Goal: Task Accomplishment & Management: Use online tool/utility

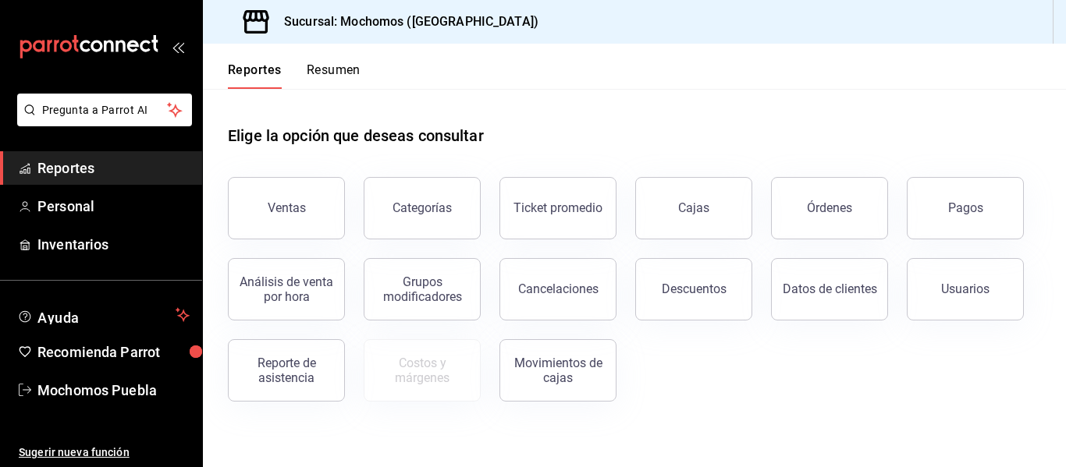
click at [102, 169] on span "Reportes" at bounding box center [113, 168] width 152 height 21
click at [840, 203] on div "Órdenes" at bounding box center [829, 207] width 45 height 15
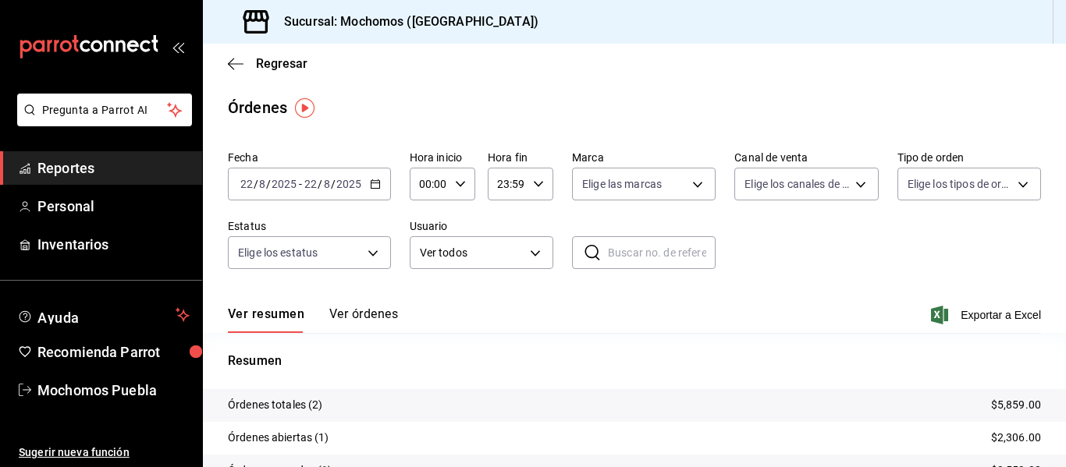
click at [371, 186] on \(Stroke\) "button" at bounding box center [375, 184] width 9 height 9
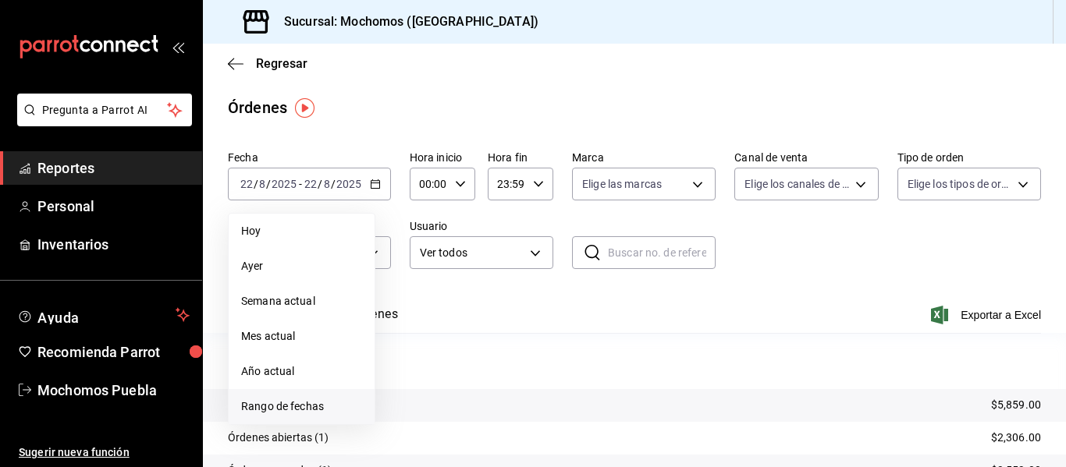
click at [303, 403] on span "Rango de fechas" at bounding box center [301, 407] width 121 height 16
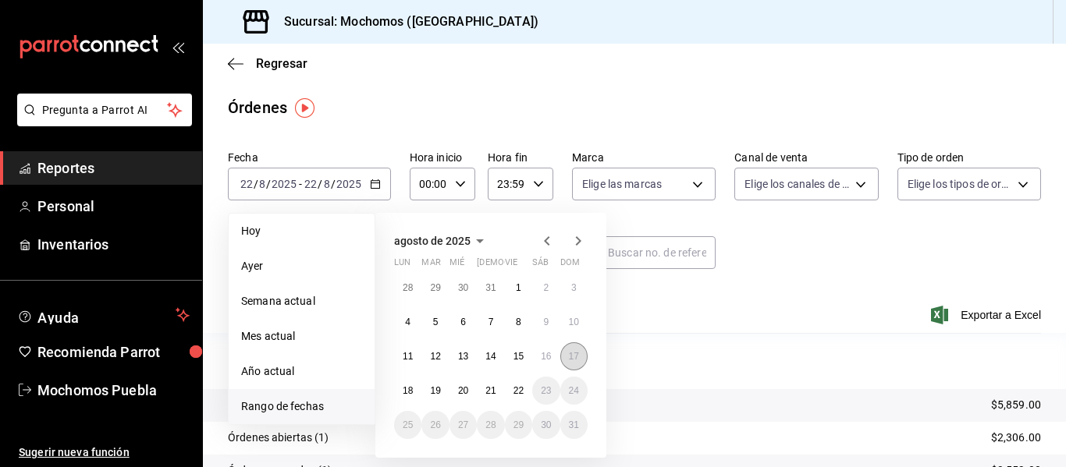
click at [579, 360] on button "17" at bounding box center [573, 356] width 27 height 28
click at [410, 389] on abbr "18" at bounding box center [407, 390] width 10 height 11
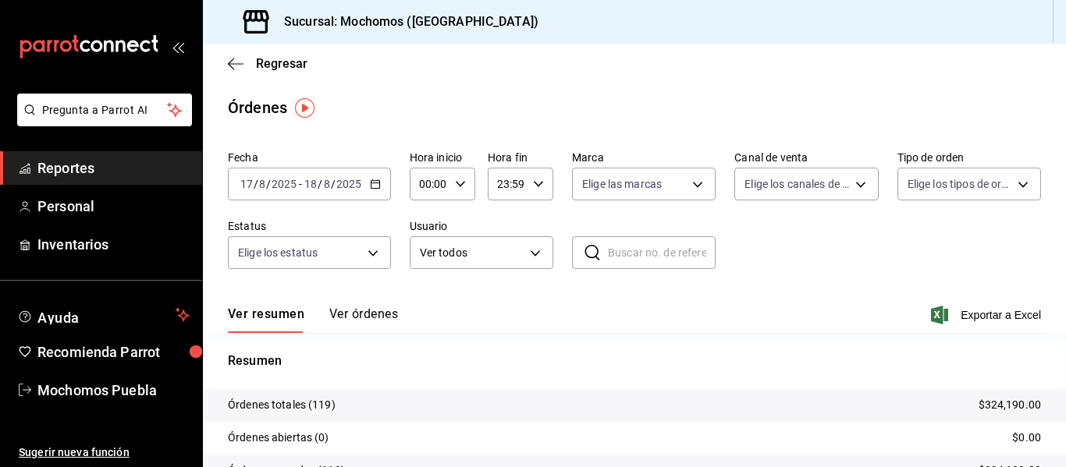
click at [459, 183] on icon "button" at bounding box center [460, 184] width 11 height 11
click at [425, 300] on span "02" at bounding box center [424, 299] width 7 height 12
click at [457, 181] on div at bounding box center [533, 233] width 1066 height 467
click at [457, 181] on icon "button" at bounding box center [460, 184] width 11 height 11
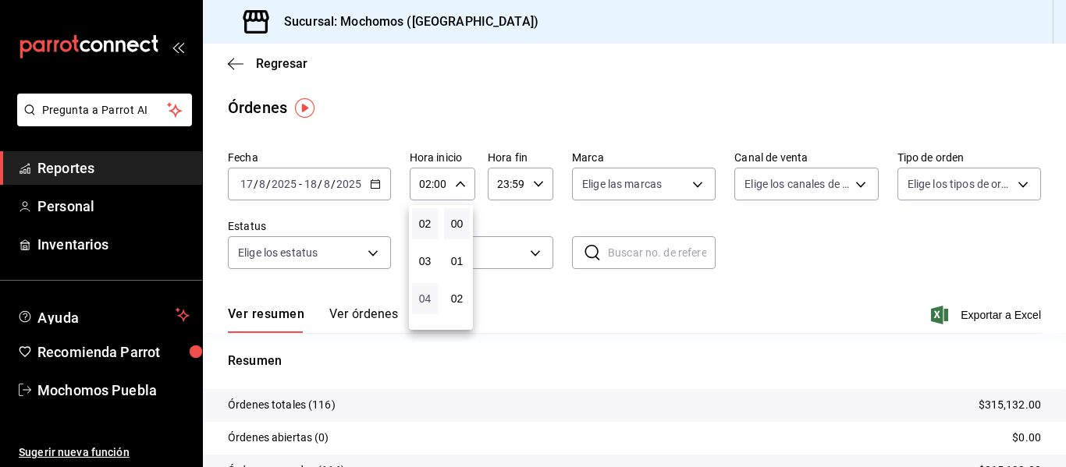
click at [424, 301] on span "04" at bounding box center [424, 299] width 7 height 12
type input "04:00"
click at [970, 311] on div at bounding box center [533, 233] width 1066 height 467
click at [971, 317] on span "Exportar a Excel" at bounding box center [987, 315] width 107 height 19
click at [161, 165] on span "Reportes" at bounding box center [113, 168] width 152 height 21
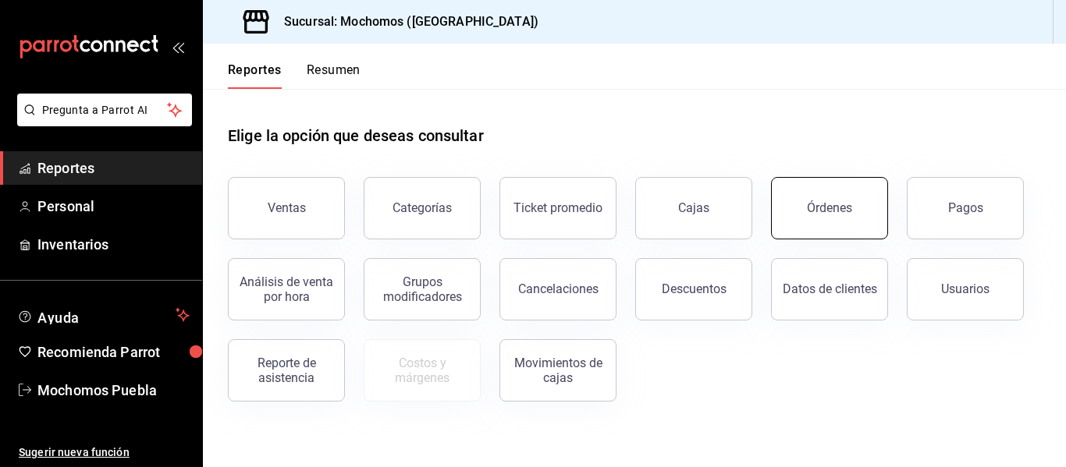
click at [810, 200] on button "Órdenes" at bounding box center [829, 208] width 117 height 62
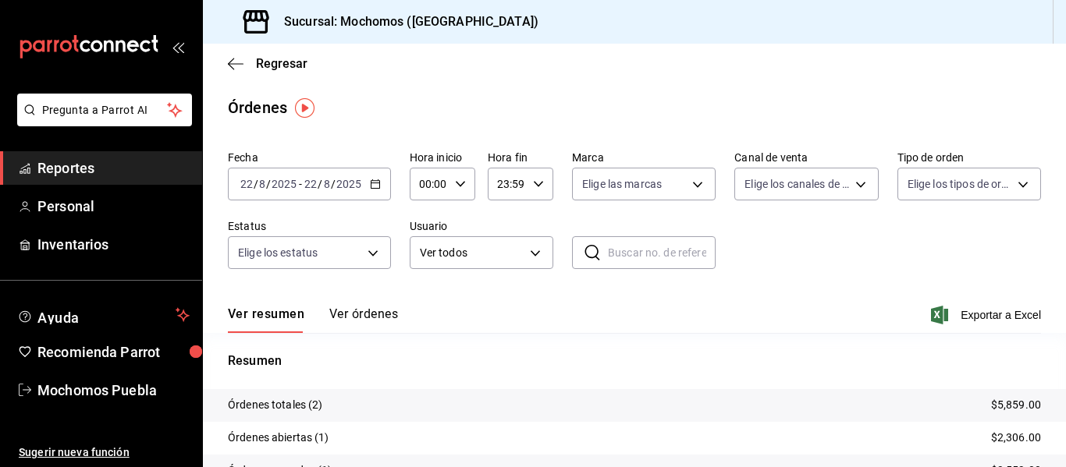
click at [370, 184] on icon "button" at bounding box center [375, 184] width 11 height 11
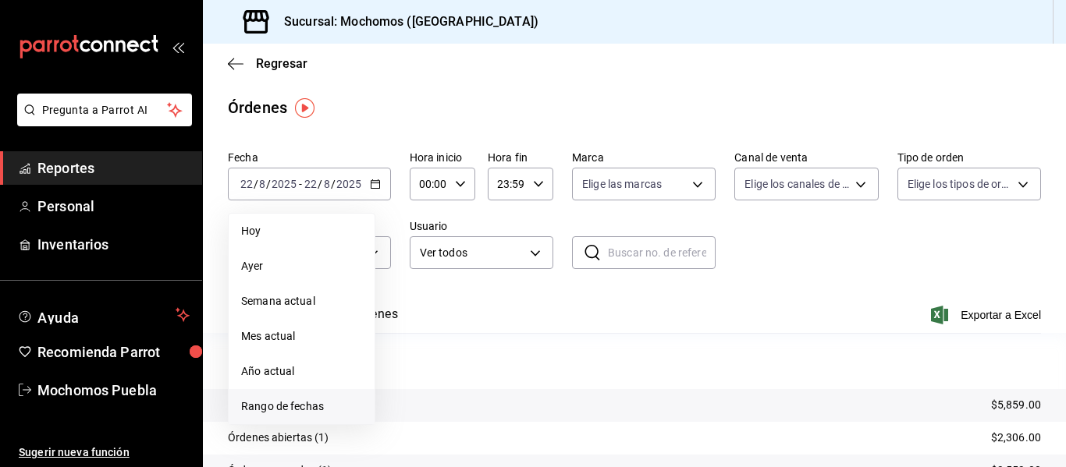
click at [304, 406] on span "Rango de fechas" at bounding box center [301, 407] width 121 height 16
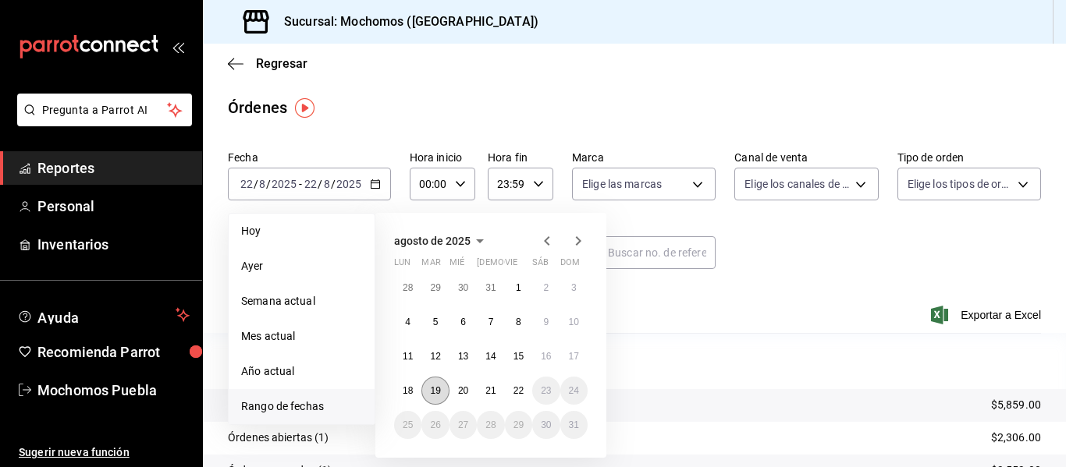
click at [437, 384] on button "19" at bounding box center [434, 391] width 27 height 28
click at [465, 386] on abbr "20" at bounding box center [463, 390] width 10 height 11
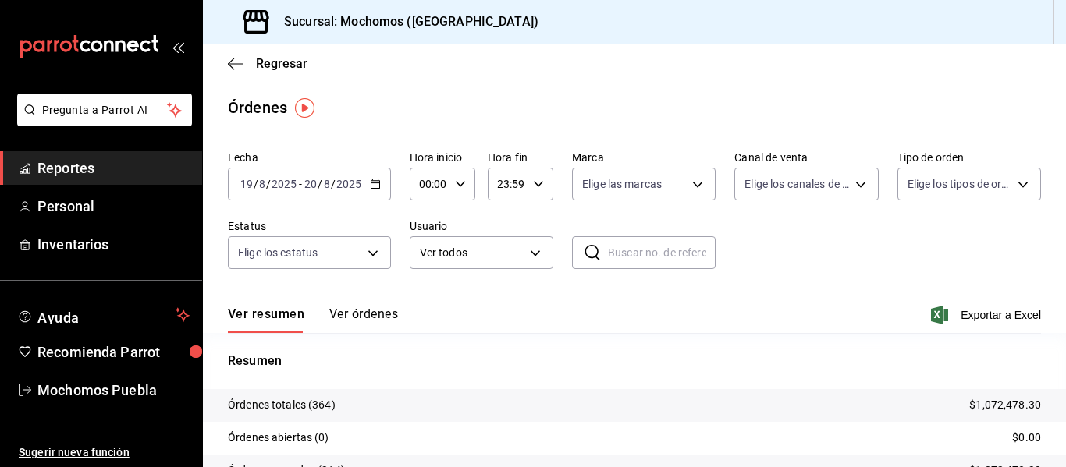
click at [373, 187] on icon "button" at bounding box center [375, 184] width 11 height 11
click at [455, 185] on icon "button" at bounding box center [460, 184] width 11 height 11
click at [423, 293] on span "02" at bounding box center [424, 299] width 7 height 12
click at [461, 183] on div at bounding box center [533, 233] width 1066 height 467
click at [461, 183] on \(Stroke\) "button" at bounding box center [460, 183] width 9 height 5
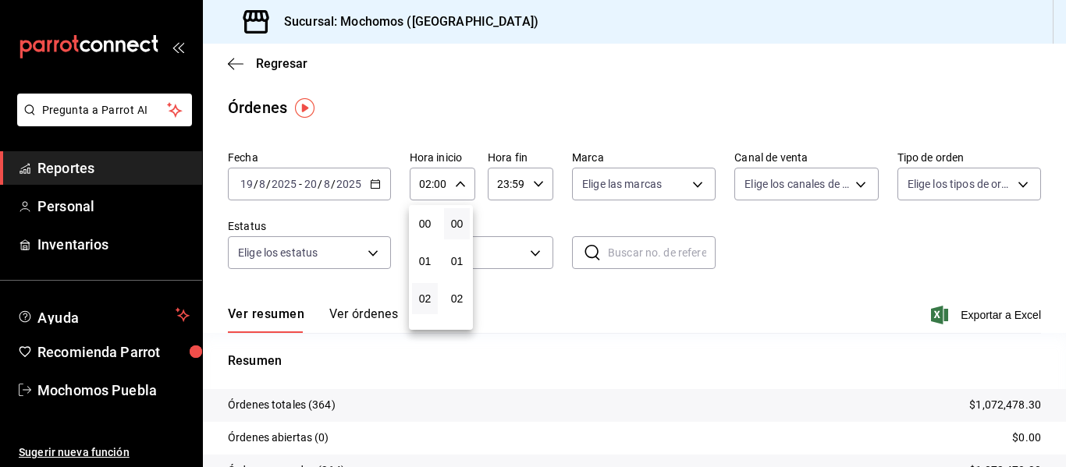
scroll to position [75, 0]
click at [426, 297] on span "04" at bounding box center [424, 299] width 7 height 12
type input "04:00"
click at [963, 317] on div at bounding box center [533, 233] width 1066 height 467
click at [963, 317] on span "Exportar a Excel" at bounding box center [987, 315] width 107 height 19
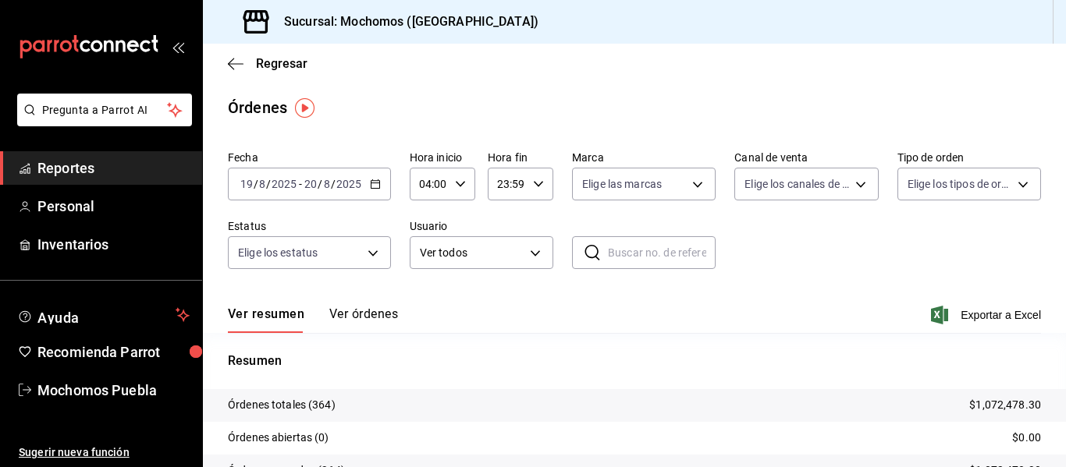
click at [536, 183] on icon "button" at bounding box center [538, 184] width 11 height 11
click at [502, 238] on span "21" at bounding box center [501, 236] width 7 height 12
click at [533, 184] on div at bounding box center [533, 233] width 1066 height 467
click at [534, 184] on \(Stroke\) "button" at bounding box center [538, 183] width 9 height 5
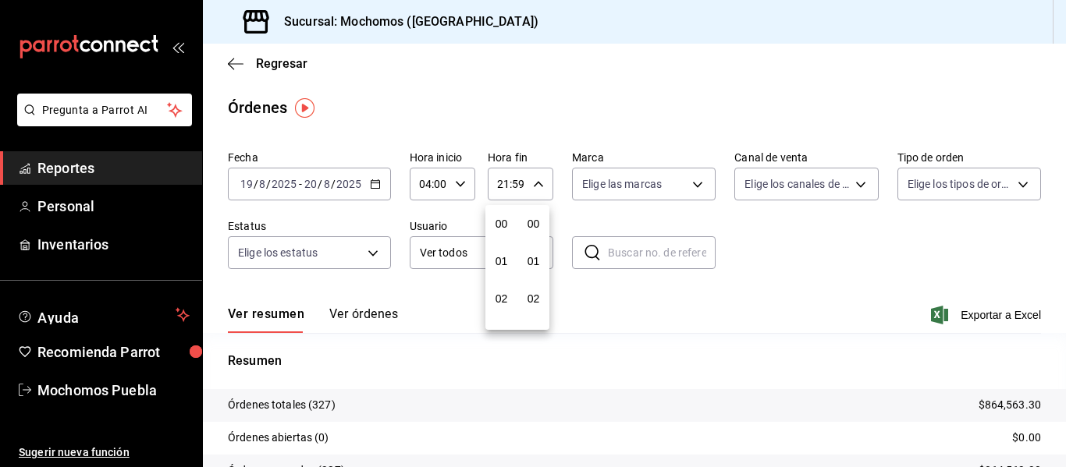
scroll to position [2122, 0]
click at [502, 315] on span "23" at bounding box center [501, 311] width 7 height 12
click at [534, 179] on div at bounding box center [533, 233] width 1066 height 467
click at [534, 179] on icon "button" at bounding box center [538, 184] width 11 height 11
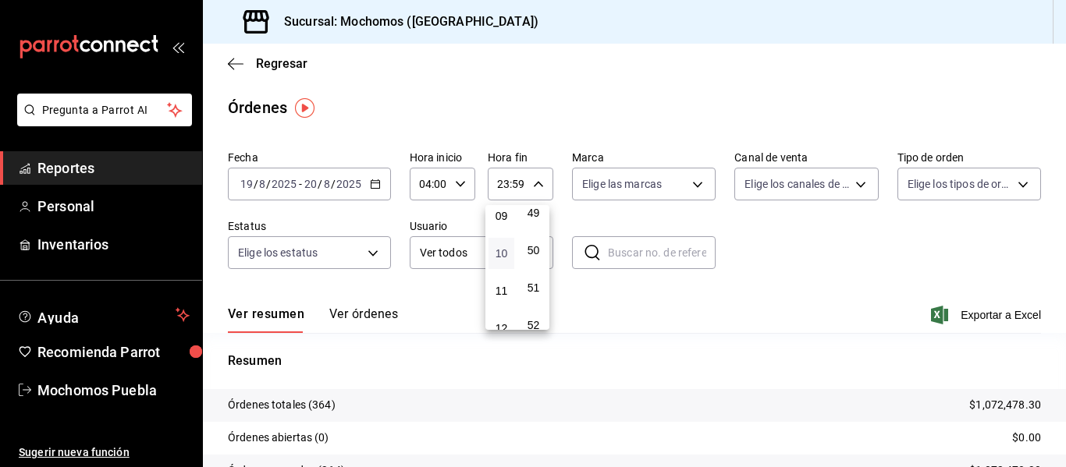
click at [502, 252] on span "10" at bounding box center [501, 253] width 7 height 12
click at [534, 233] on span "01" at bounding box center [533, 231] width 7 height 12
type input "10:01"
click at [955, 312] on div at bounding box center [533, 233] width 1066 height 467
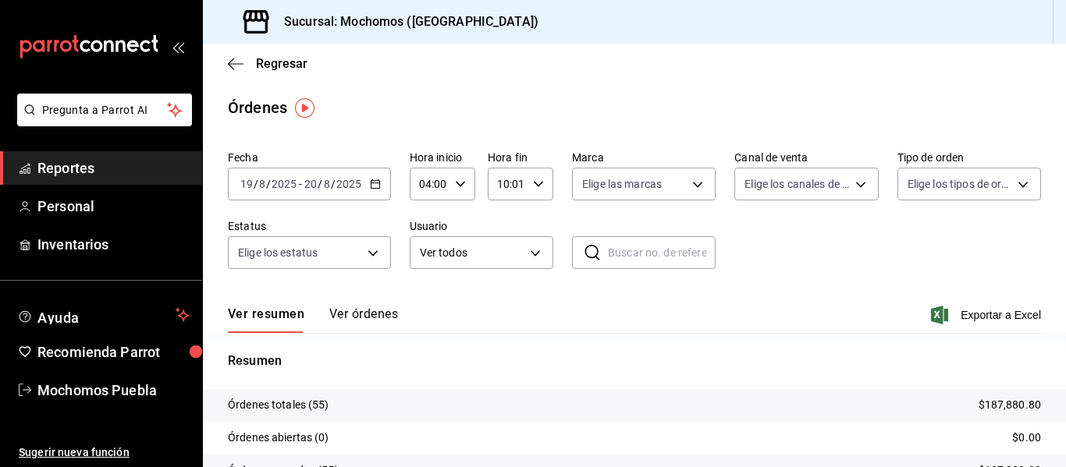
click at [955, 312] on span "Exportar a Excel" at bounding box center [987, 315] width 107 height 19
click at [59, 170] on span "Reportes" at bounding box center [113, 168] width 152 height 21
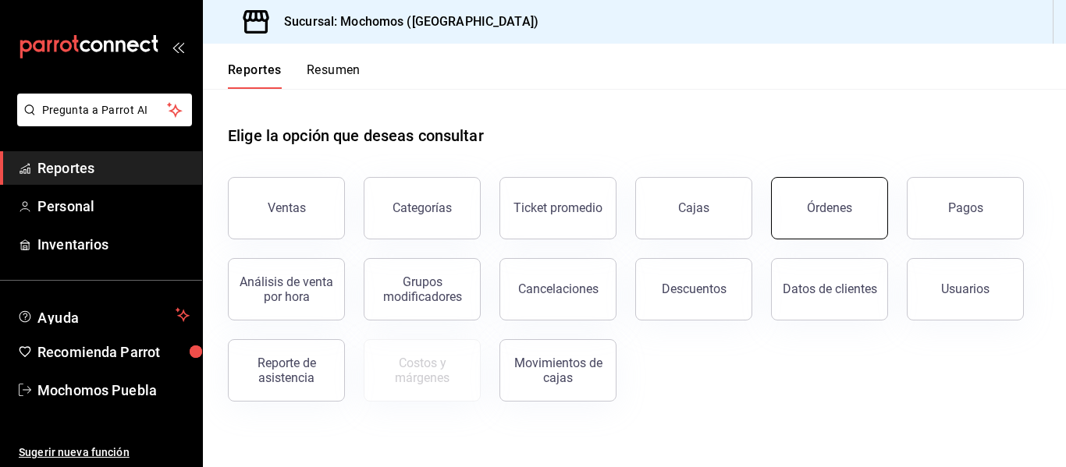
click at [800, 206] on button "Órdenes" at bounding box center [829, 208] width 117 height 62
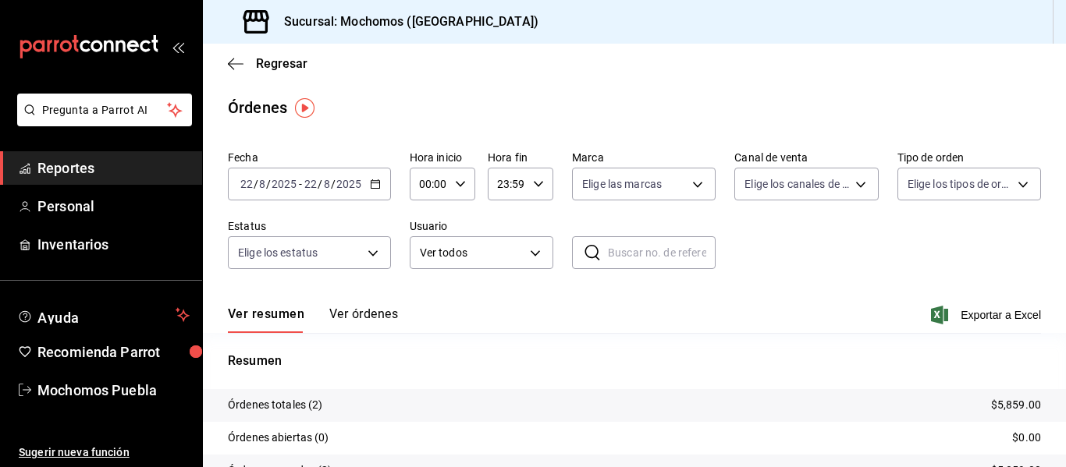
click at [374, 183] on \(Stroke\) "button" at bounding box center [375, 183] width 9 height 1
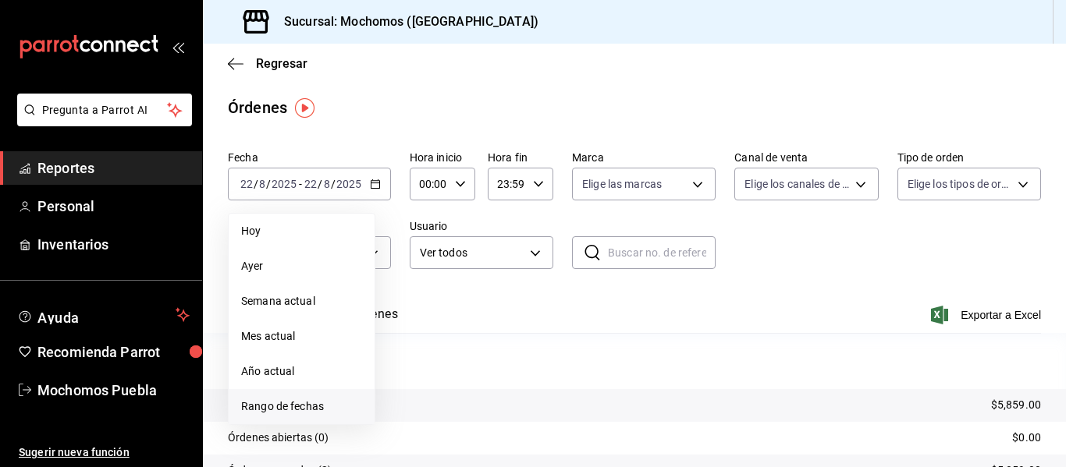
click at [314, 406] on span "Rango de fechas" at bounding box center [301, 407] width 121 height 16
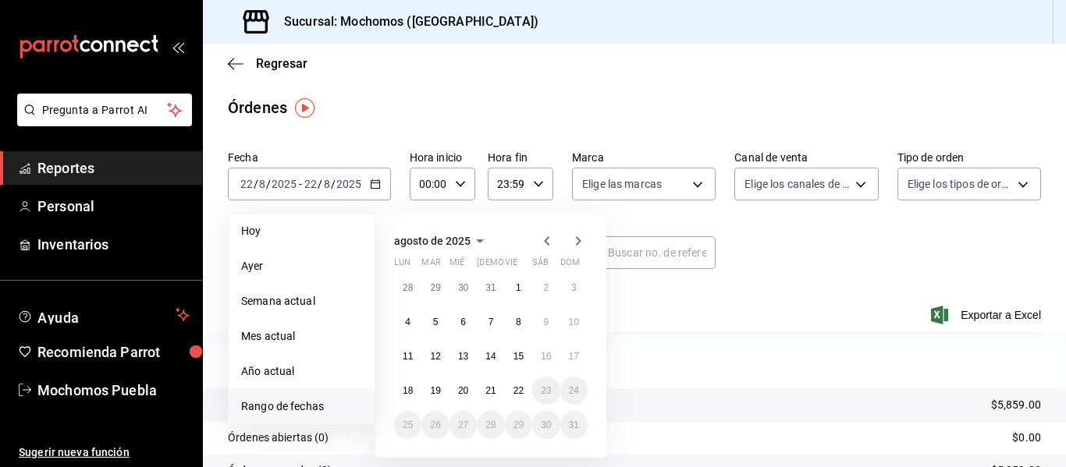
click at [307, 405] on span "Rango de fechas" at bounding box center [301, 407] width 121 height 16
click at [455, 388] on button "20" at bounding box center [462, 391] width 27 height 28
click at [488, 387] on abbr "21" at bounding box center [490, 390] width 10 height 11
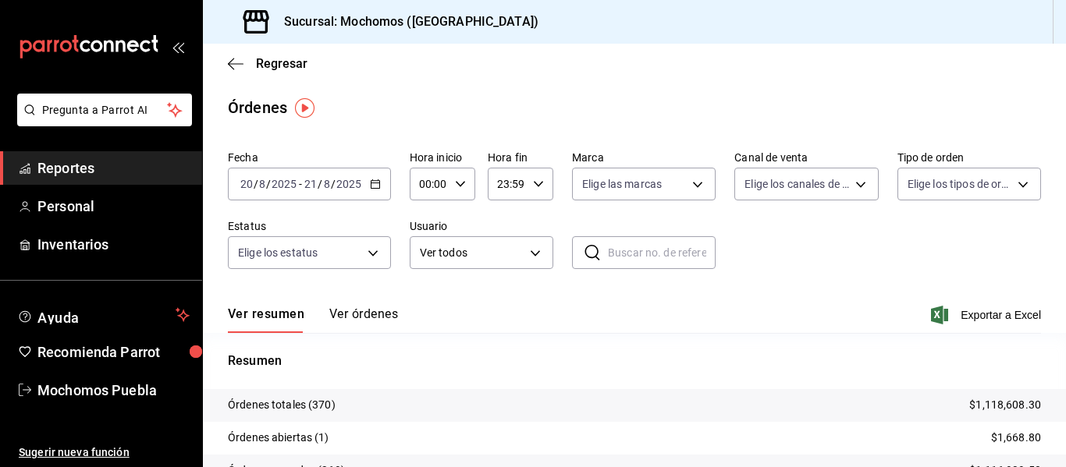
click at [457, 184] on icon "button" at bounding box center [460, 184] width 11 height 11
click at [423, 276] on span "04" at bounding box center [424, 280] width 7 height 12
type input "04:00"
click at [534, 182] on div at bounding box center [533, 233] width 1066 height 467
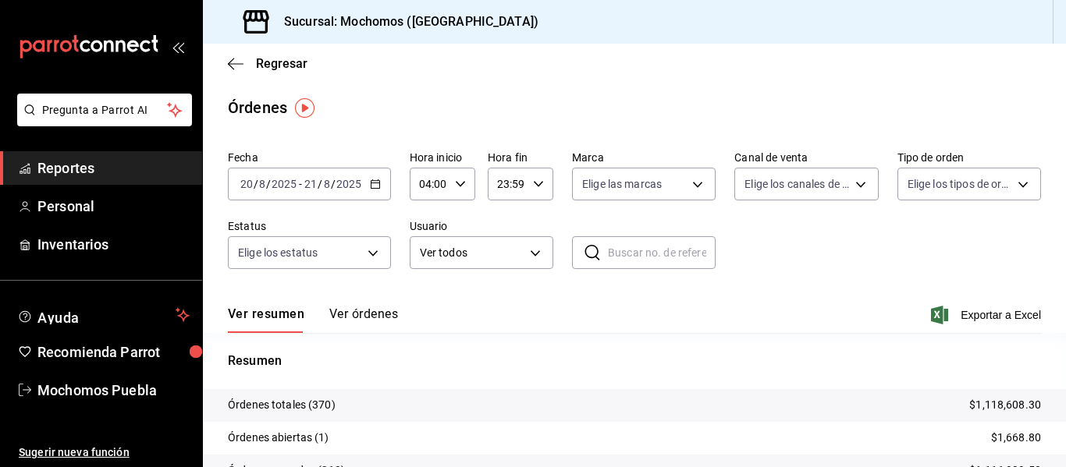
click at [534, 182] on icon "button" at bounding box center [538, 184] width 11 height 11
click at [502, 252] on span "10" at bounding box center [501, 252] width 7 height 12
type input "10:59"
click at [991, 316] on div at bounding box center [533, 233] width 1066 height 467
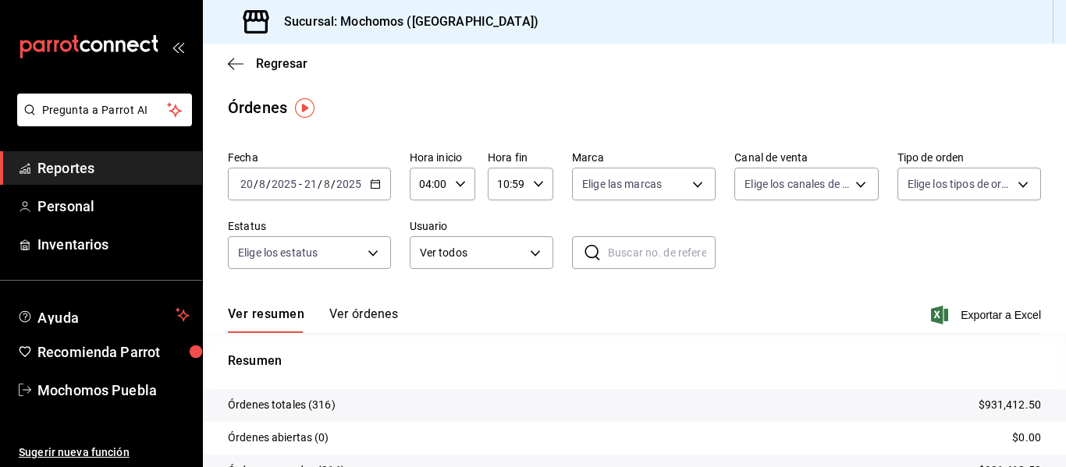
click at [991, 316] on span "Exportar a Excel" at bounding box center [987, 315] width 107 height 19
click at [374, 179] on icon "button" at bounding box center [375, 184] width 11 height 11
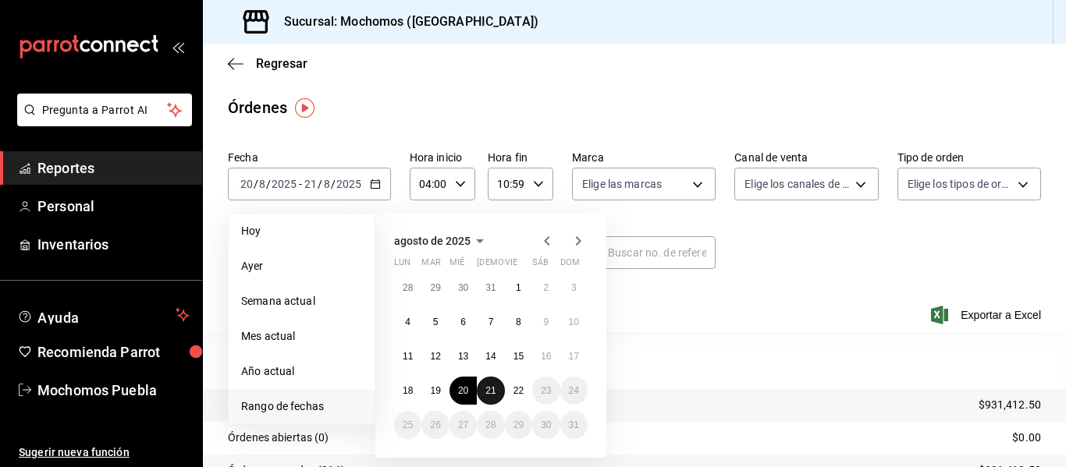
click at [488, 385] on abbr "21" at bounding box center [490, 390] width 10 height 11
click at [512, 389] on button "22" at bounding box center [518, 391] width 27 height 28
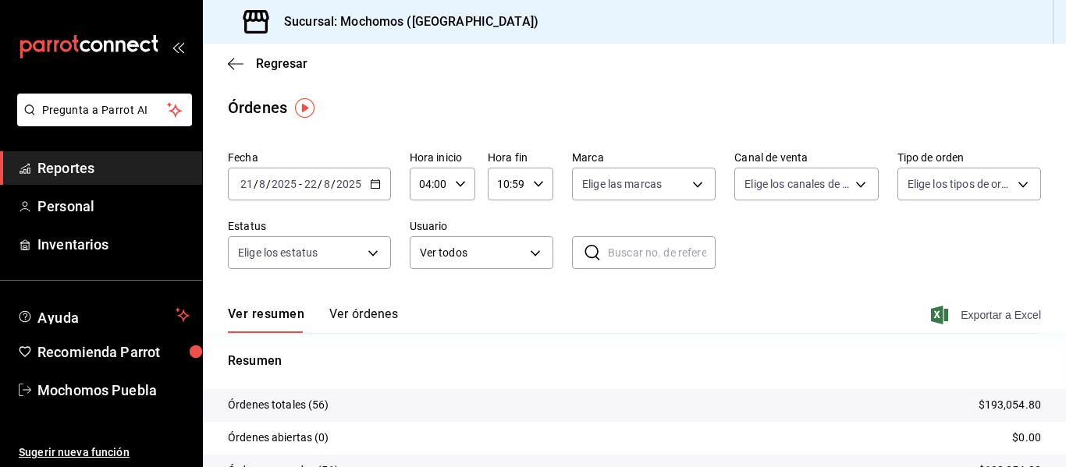
click at [959, 314] on span "Exportar a Excel" at bounding box center [987, 315] width 107 height 19
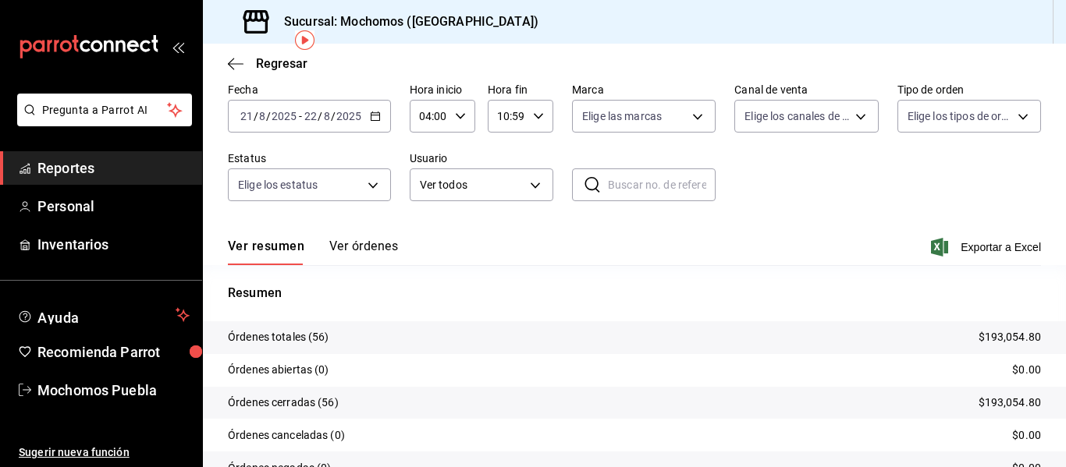
scroll to position [69, 0]
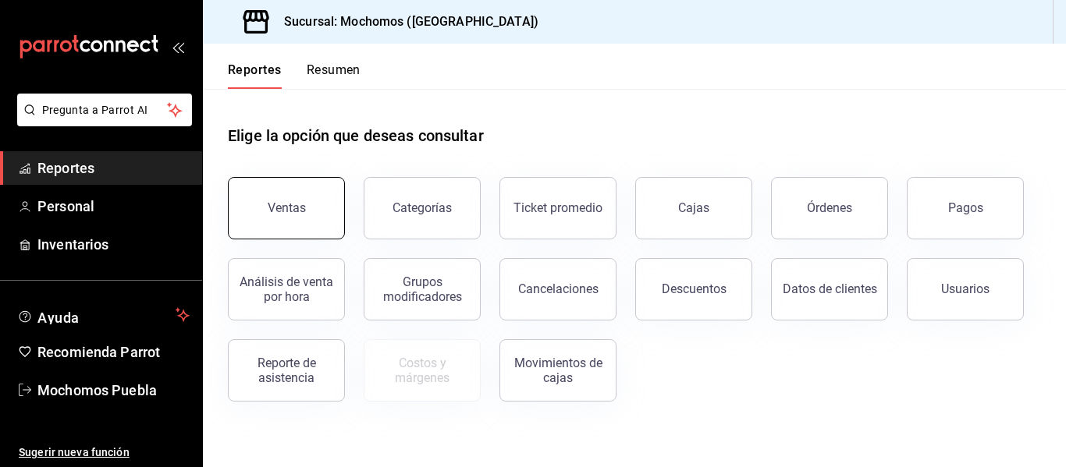
click at [312, 222] on button "Ventas" at bounding box center [286, 208] width 117 height 62
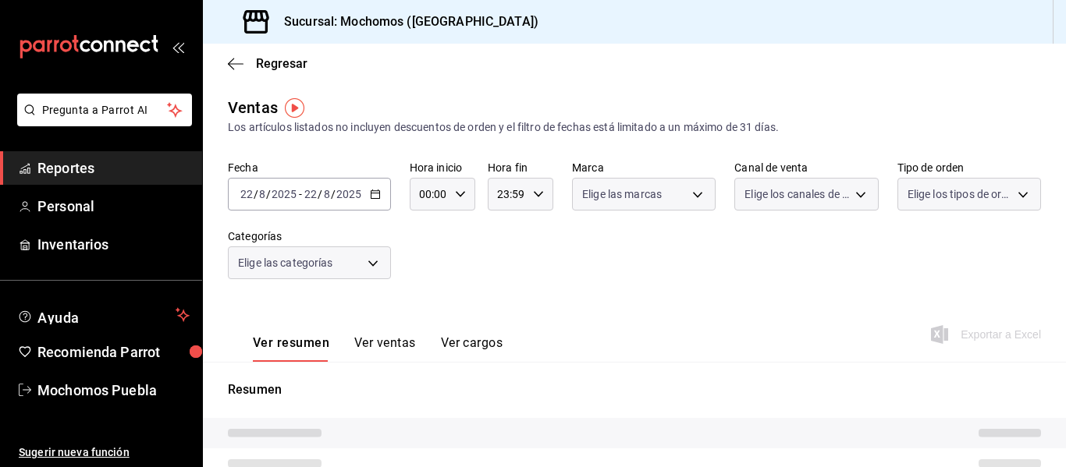
click at [372, 190] on icon "button" at bounding box center [375, 194] width 11 height 11
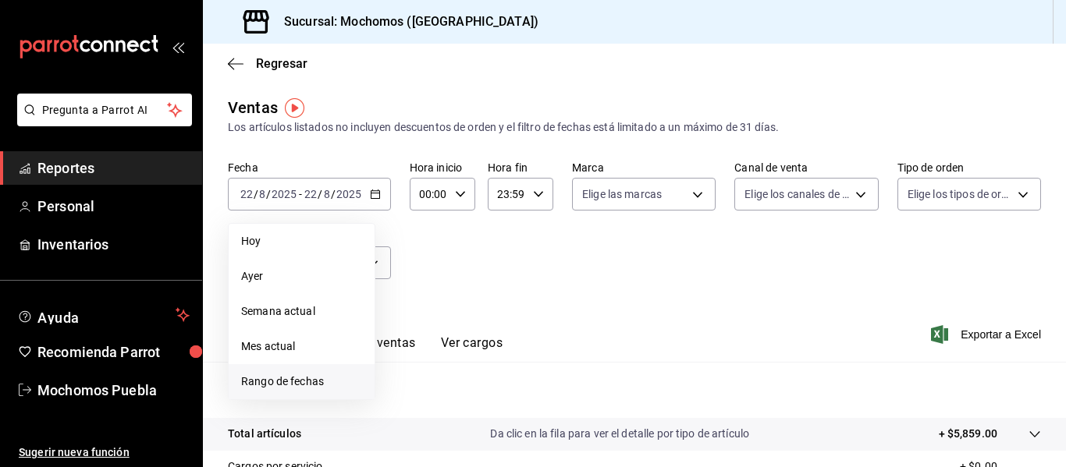
click at [297, 376] on span "Rango de fechas" at bounding box center [301, 382] width 121 height 16
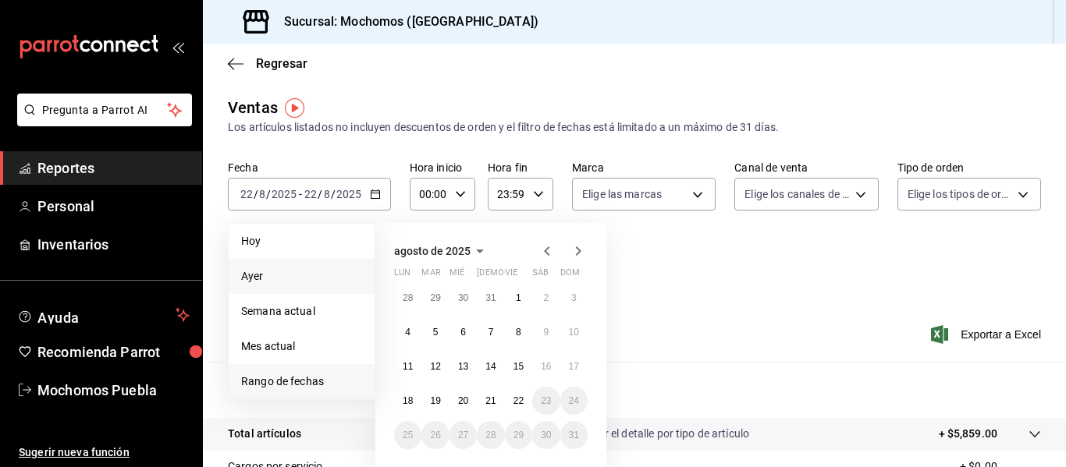
click at [267, 273] on span "Ayer" at bounding box center [301, 276] width 121 height 16
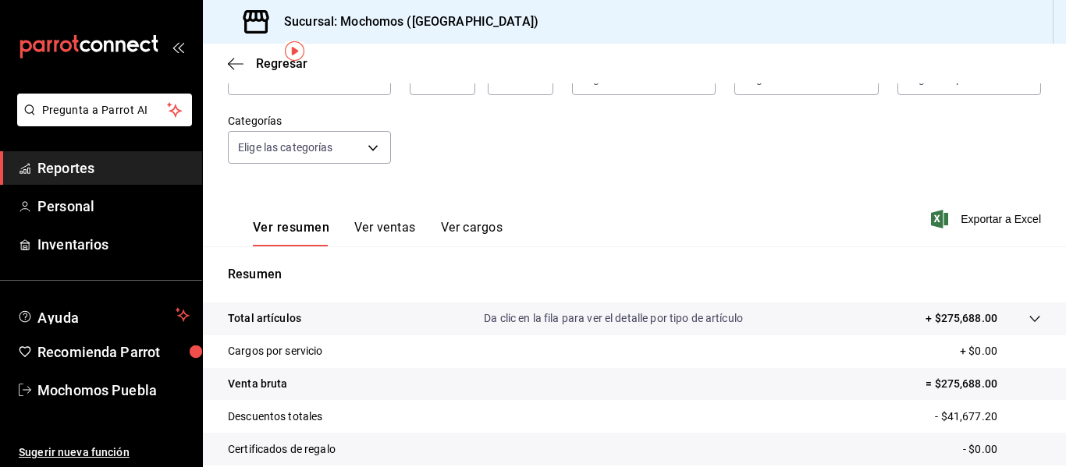
scroll to position [18, 0]
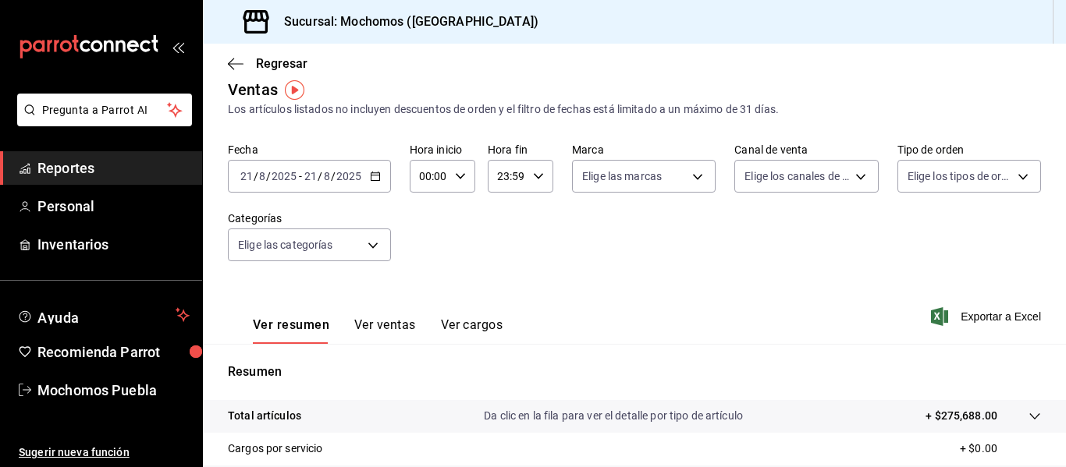
click at [367, 182] on div "2025-08-21 21 / 8 / 2025 - 2025-08-21 21 / 8 / 2025" at bounding box center [309, 176] width 163 height 33
click at [372, 178] on icon "button" at bounding box center [375, 176] width 11 height 11
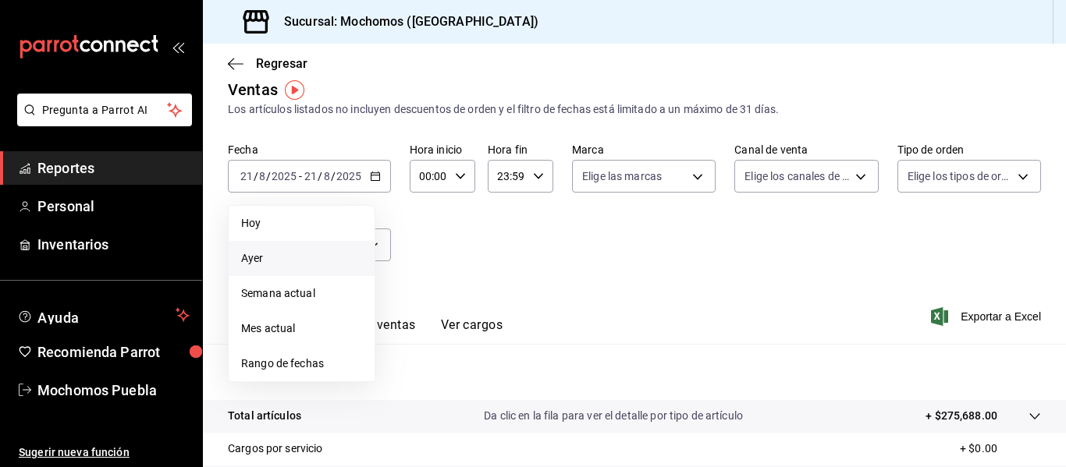
click at [257, 254] on span "Ayer" at bounding box center [301, 258] width 121 height 16
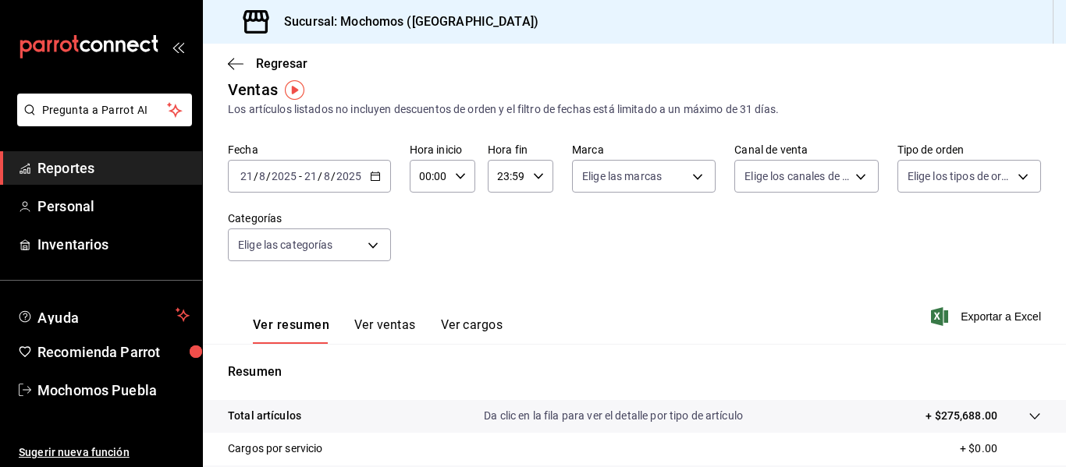
click at [378, 179] on \(Stroke\) "button" at bounding box center [375, 176] width 9 height 9
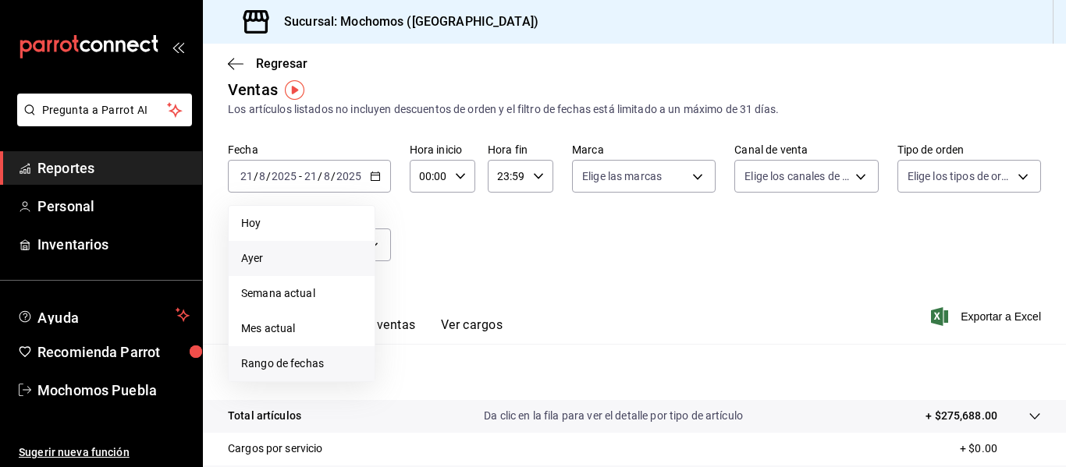
click at [326, 369] on span "Rango de fechas" at bounding box center [301, 364] width 121 height 16
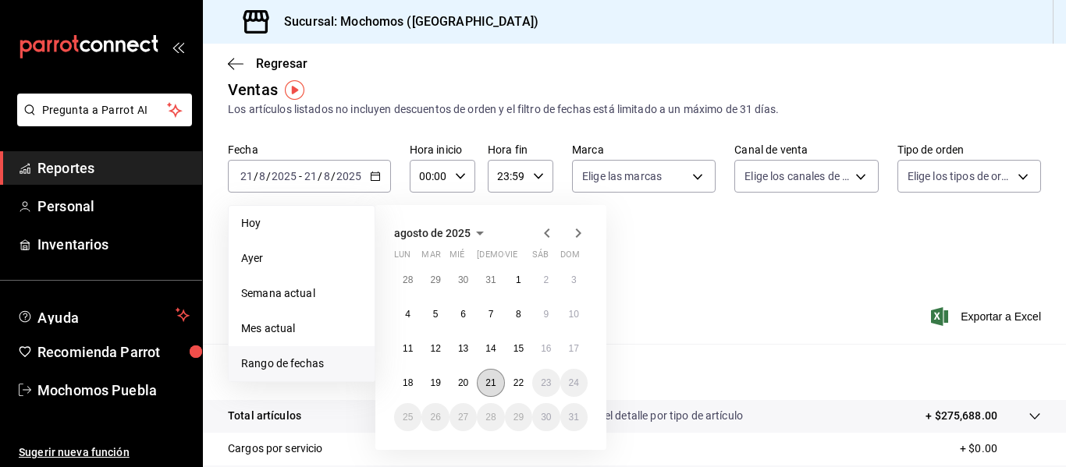
click at [499, 381] on button "21" at bounding box center [490, 383] width 27 height 28
click at [517, 381] on abbr "22" at bounding box center [518, 383] width 10 height 11
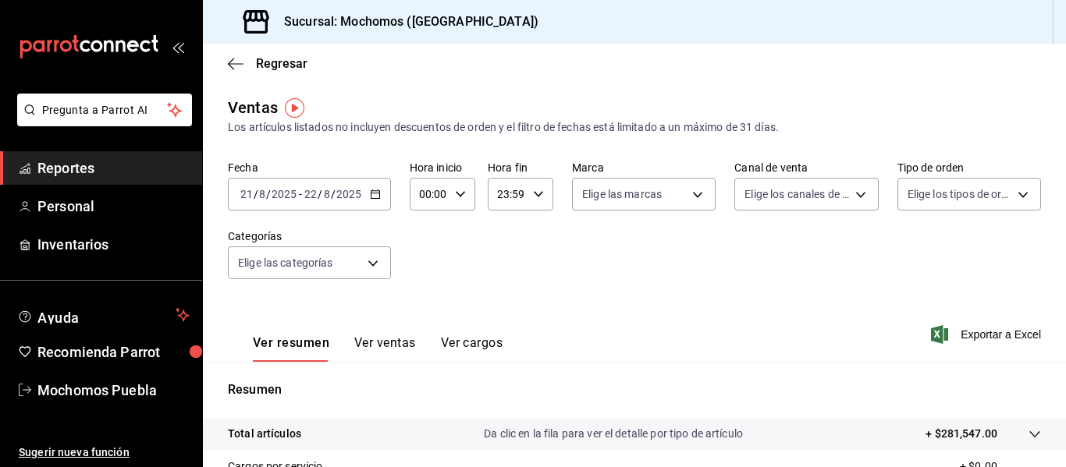
click at [456, 192] on icon "button" at bounding box center [460, 194] width 11 height 11
click at [424, 307] on span "02" at bounding box center [424, 309] width 7 height 12
click at [567, 259] on div at bounding box center [533, 233] width 1066 height 467
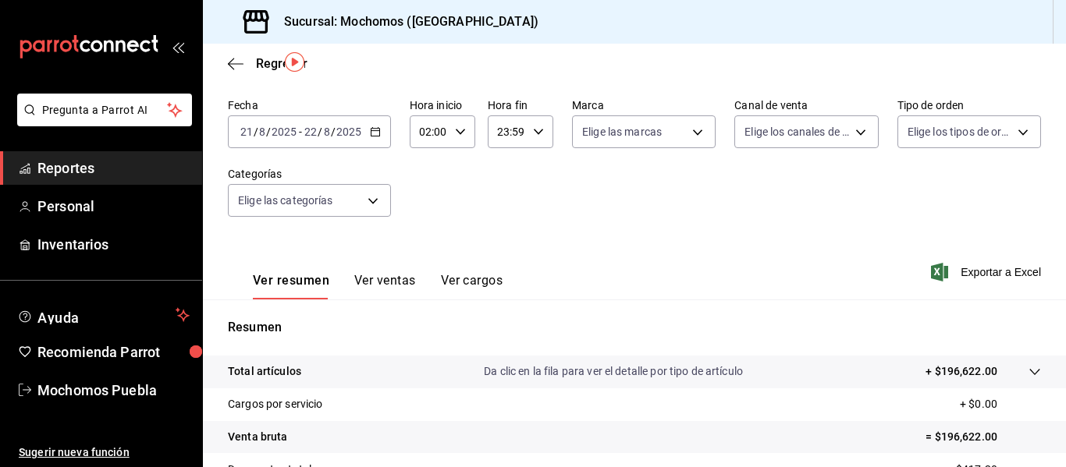
scroll to position [37, 0]
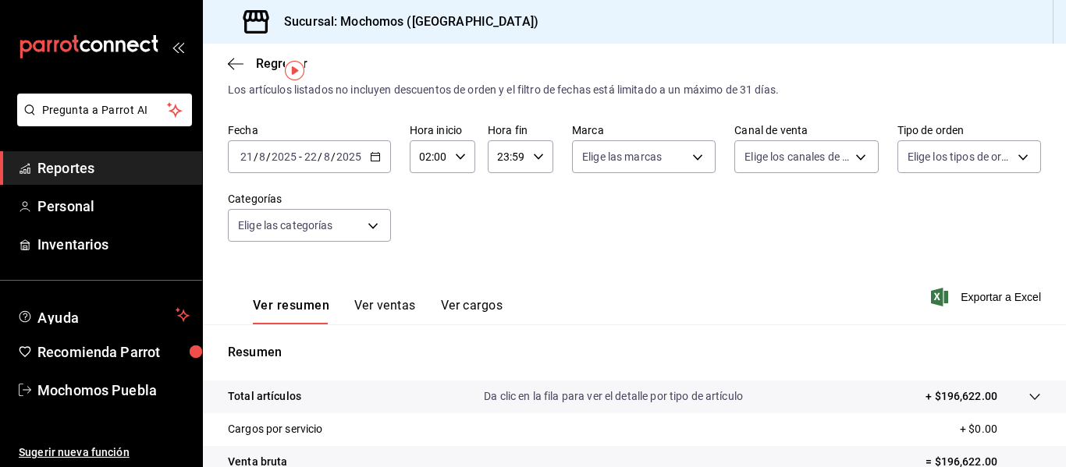
click at [461, 156] on \(Stroke\) "button" at bounding box center [460, 156] width 9 height 5
click at [428, 236] on span "03" at bounding box center [424, 234] width 7 height 12
click at [455, 155] on div at bounding box center [533, 233] width 1066 height 467
click at [456, 155] on \(Stroke\) "button" at bounding box center [460, 156] width 9 height 5
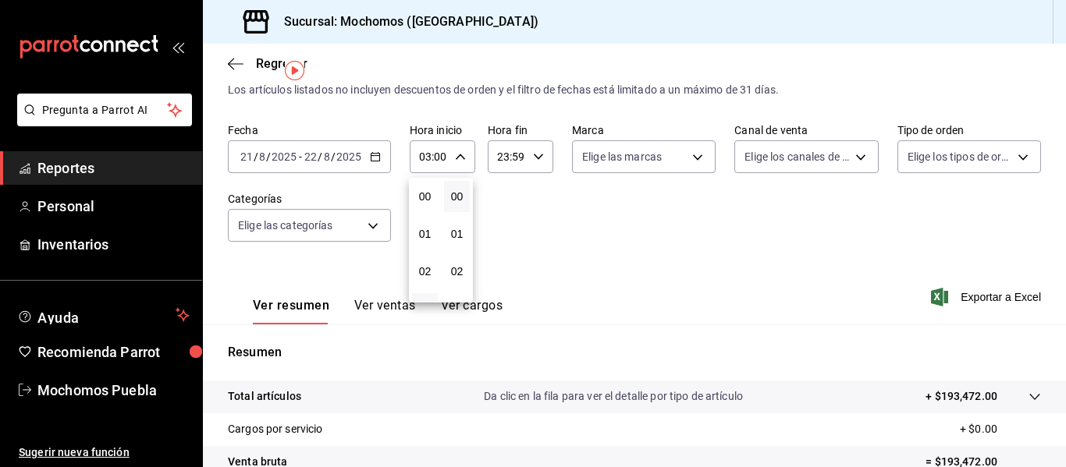
scroll to position [112, 0]
click at [425, 264] on button "05" at bounding box center [425, 271] width 26 height 31
type input "05:00"
click at [534, 151] on div at bounding box center [533, 233] width 1066 height 467
click at [534, 151] on div "23:59 Hora fin" at bounding box center [521, 156] width 66 height 33
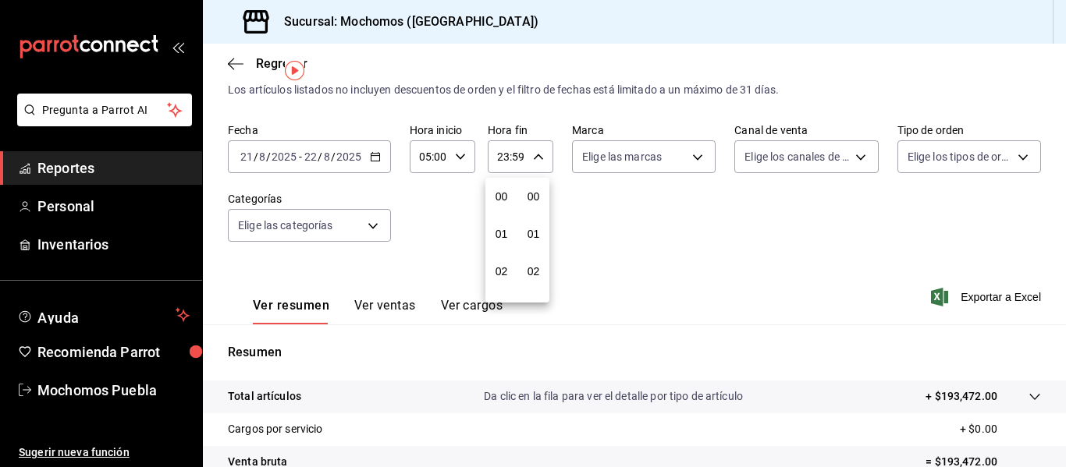
scroll to position [2122, 0]
click at [498, 285] on span "23" at bounding box center [501, 284] width 7 height 12
click at [510, 153] on div at bounding box center [533, 233] width 1066 height 467
click at [533, 155] on icon "button" at bounding box center [538, 156] width 11 height 11
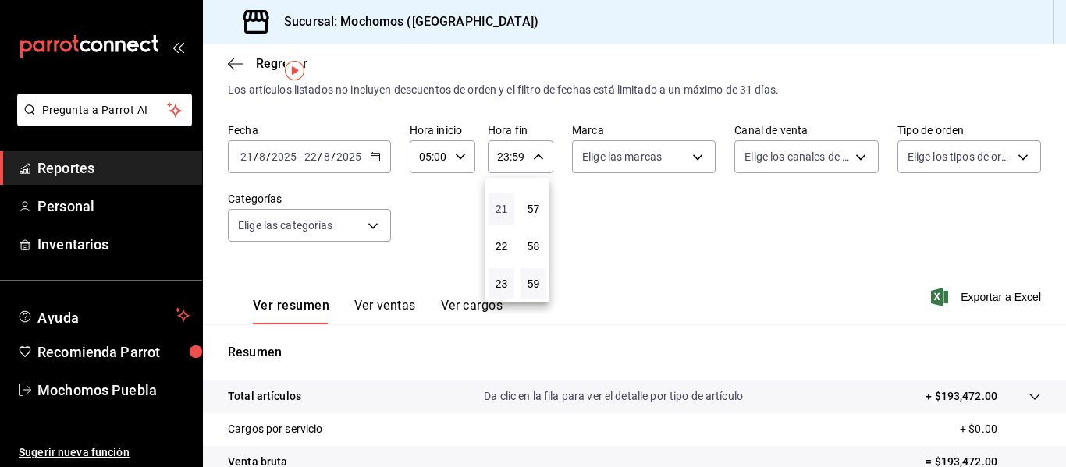
click at [500, 207] on span "21" at bounding box center [501, 209] width 7 height 12
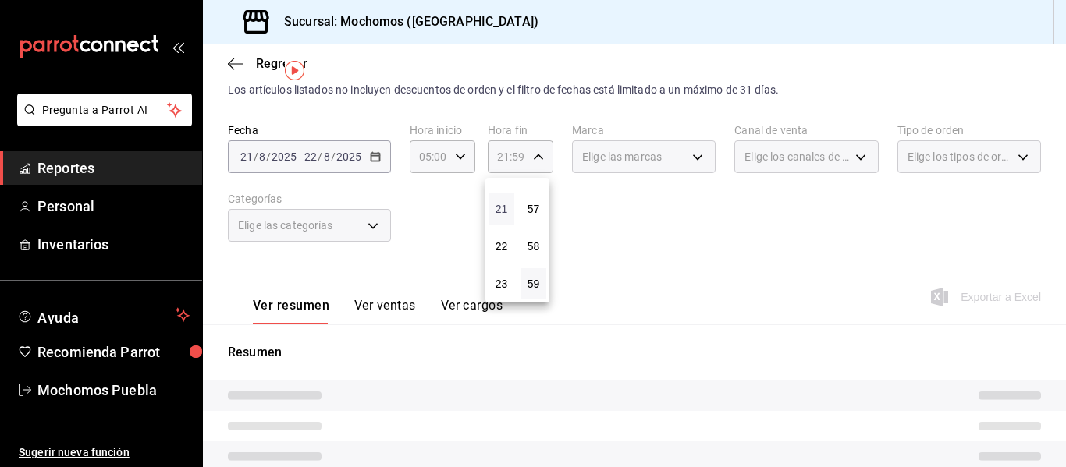
click at [500, 207] on span "21" at bounding box center [501, 209] width 7 height 12
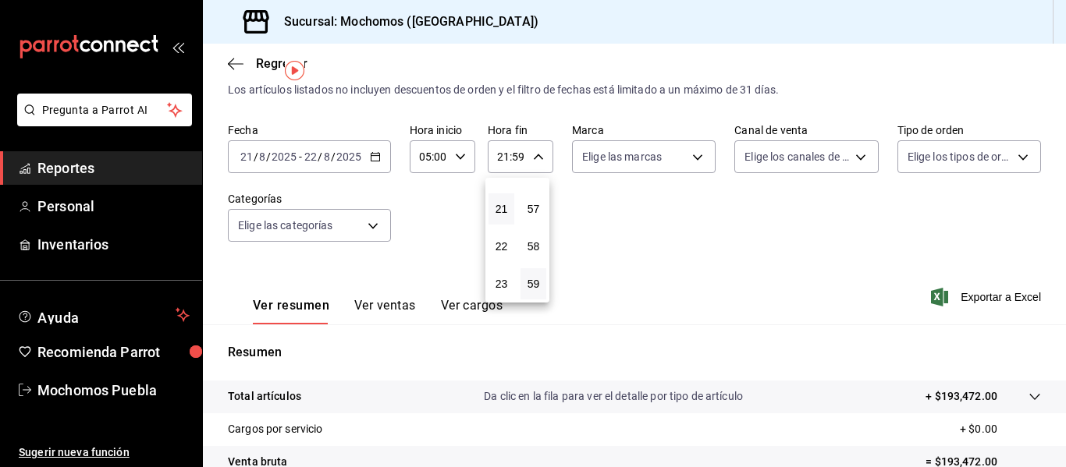
click at [537, 158] on div at bounding box center [533, 233] width 1066 height 467
click at [537, 158] on icon "button" at bounding box center [538, 156] width 11 height 11
click at [507, 162] on div at bounding box center [533, 233] width 1066 height 467
click at [502, 155] on input "21:59" at bounding box center [507, 156] width 39 height 31
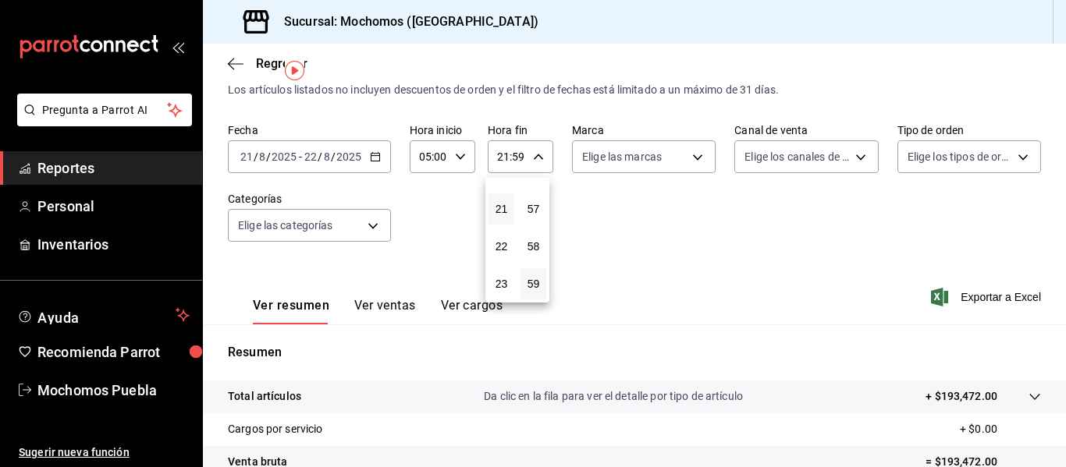
click at [504, 155] on div at bounding box center [533, 233] width 1066 height 467
click at [505, 155] on input "21:59" at bounding box center [507, 156] width 39 height 31
click at [505, 155] on div at bounding box center [533, 233] width 1066 height 467
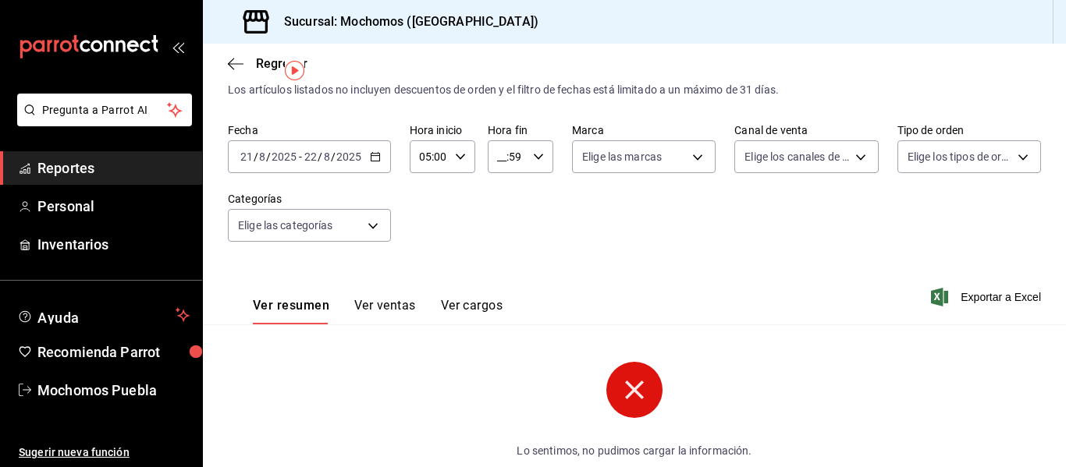
click at [503, 157] on input "__:59" at bounding box center [507, 156] width 39 height 31
click at [505, 278] on button "02" at bounding box center [501, 271] width 26 height 31
type input "02:59"
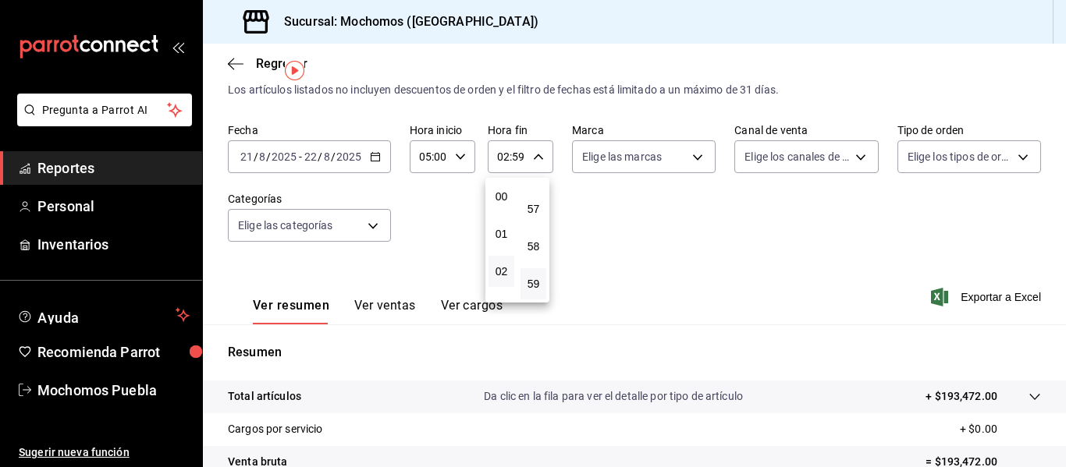
click at [683, 266] on div at bounding box center [533, 233] width 1066 height 467
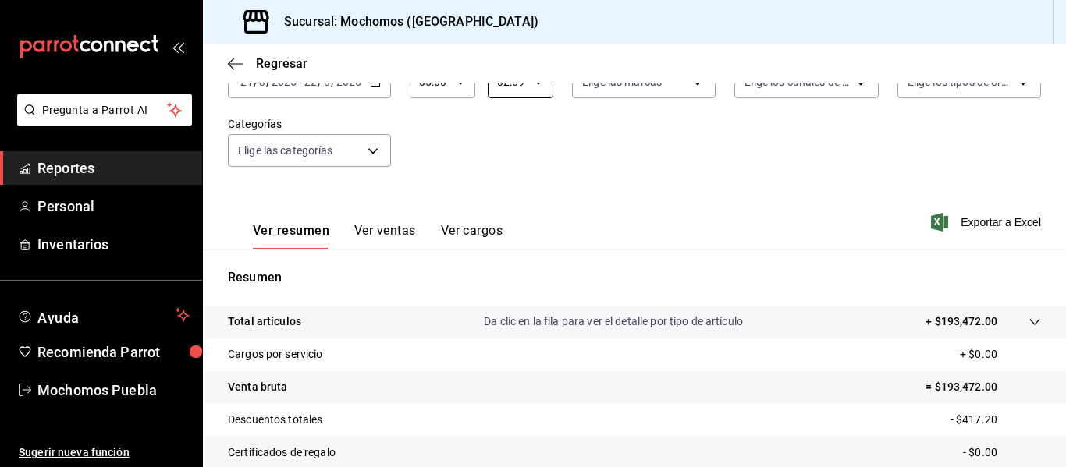
scroll to position [90, 0]
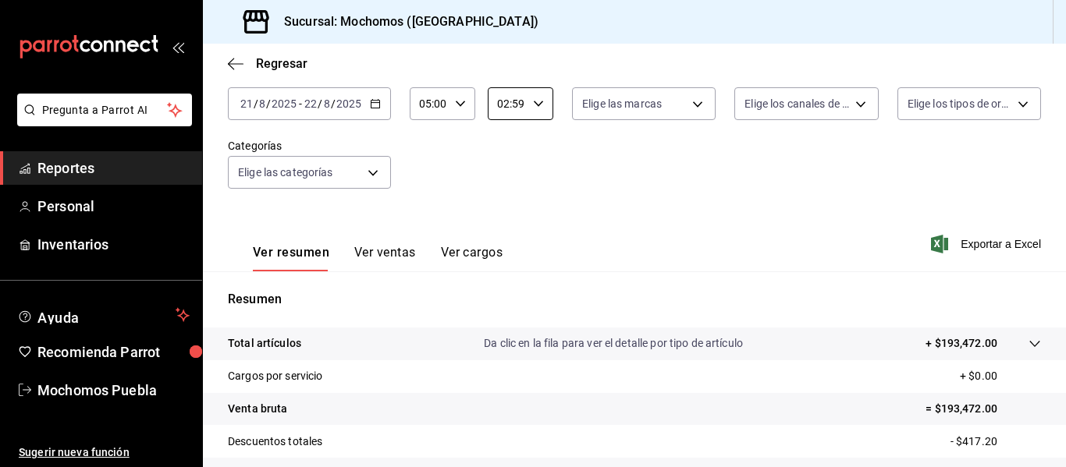
click at [372, 251] on button "Ver ventas" at bounding box center [385, 258] width 62 height 27
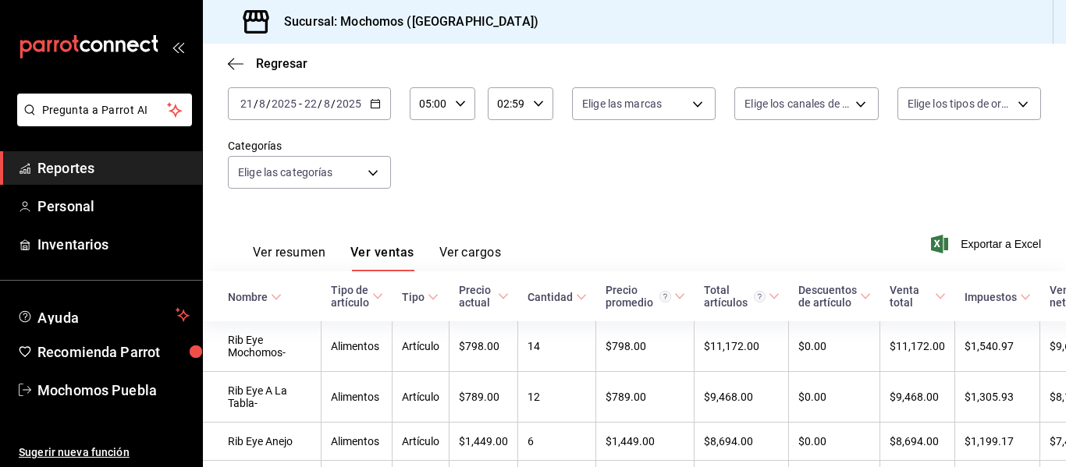
click at [449, 250] on button "Ver cargos" at bounding box center [470, 258] width 62 height 27
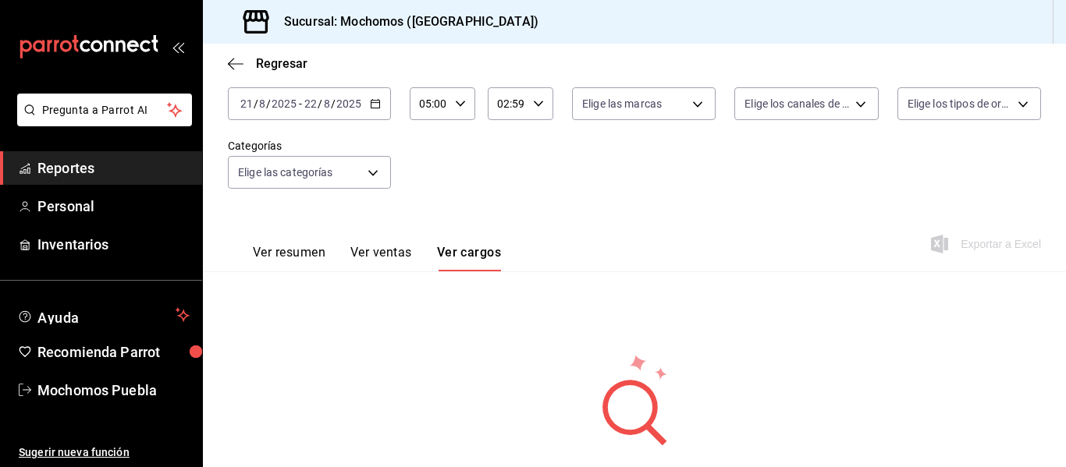
click at [309, 253] on button "Ver resumen" at bounding box center [289, 258] width 73 height 27
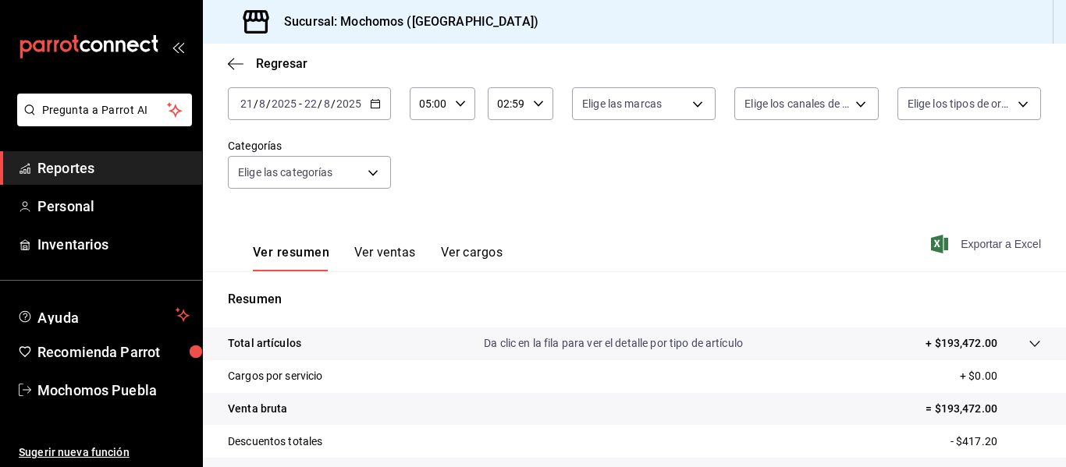
click at [993, 239] on span "Exportar a Excel" at bounding box center [987, 244] width 107 height 19
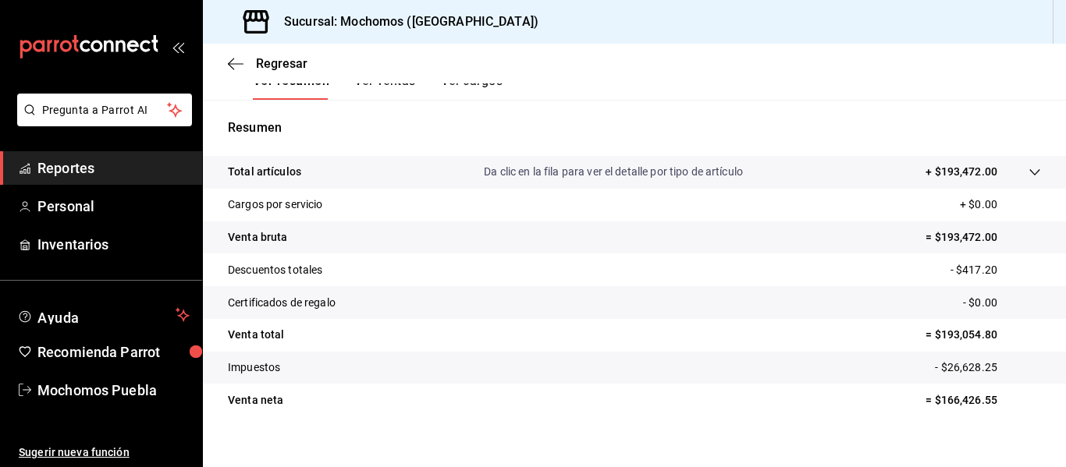
scroll to position [225, 0]
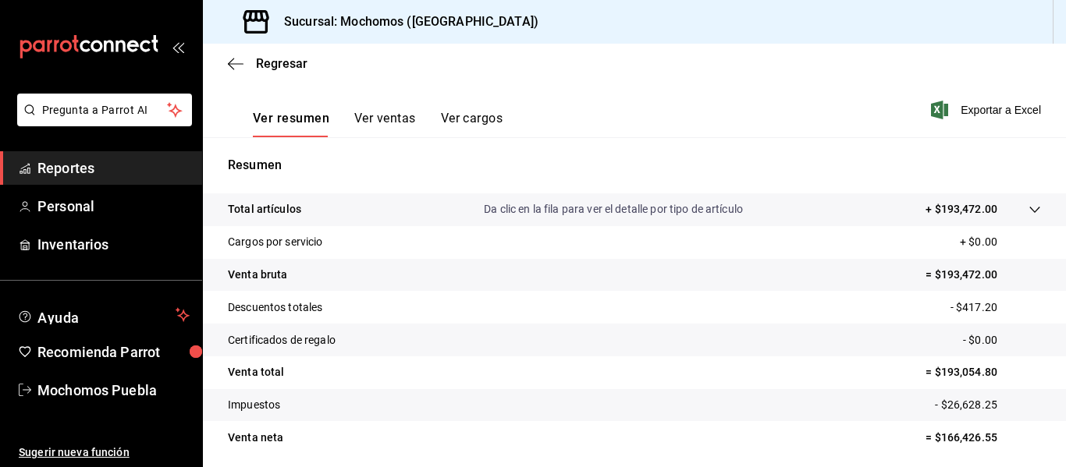
click at [1025, 201] on div at bounding box center [1019, 209] width 44 height 16
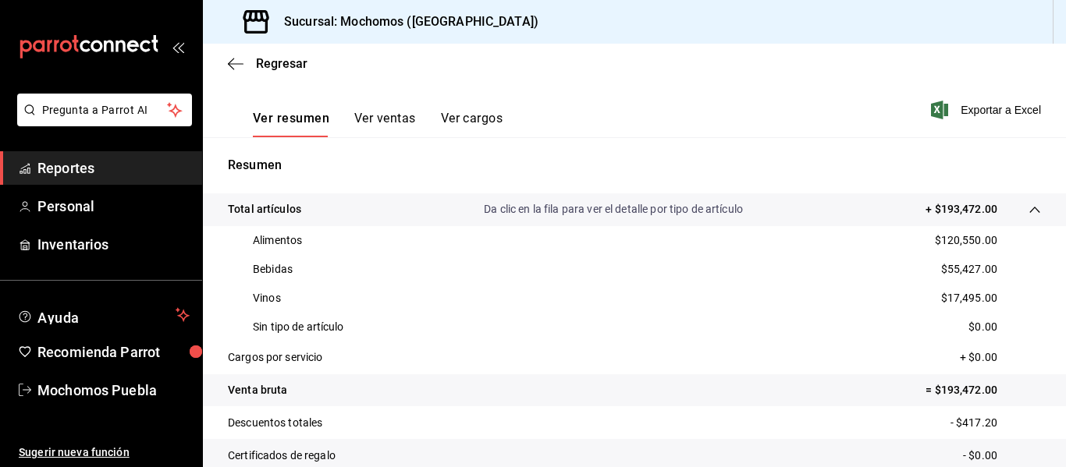
click at [88, 155] on link "Reportes" at bounding box center [101, 168] width 202 height 34
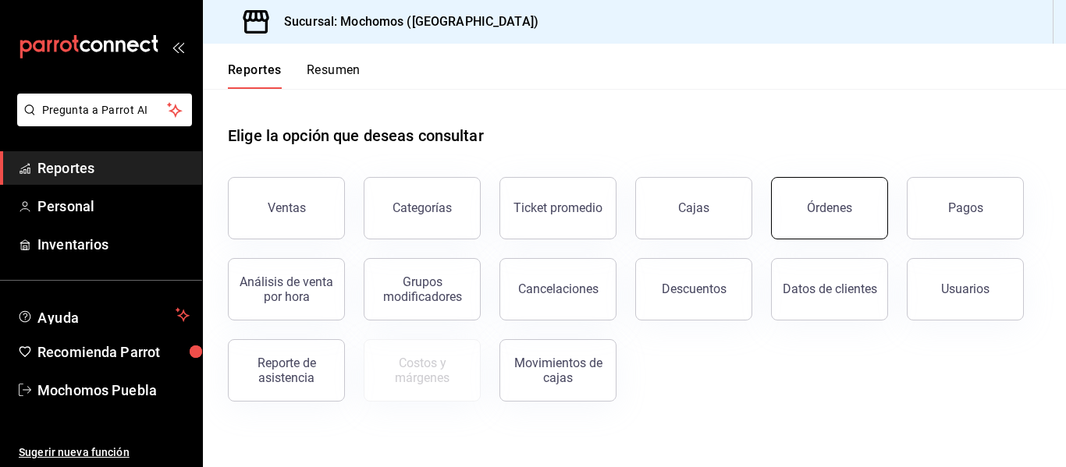
click at [792, 217] on button "Órdenes" at bounding box center [829, 208] width 117 height 62
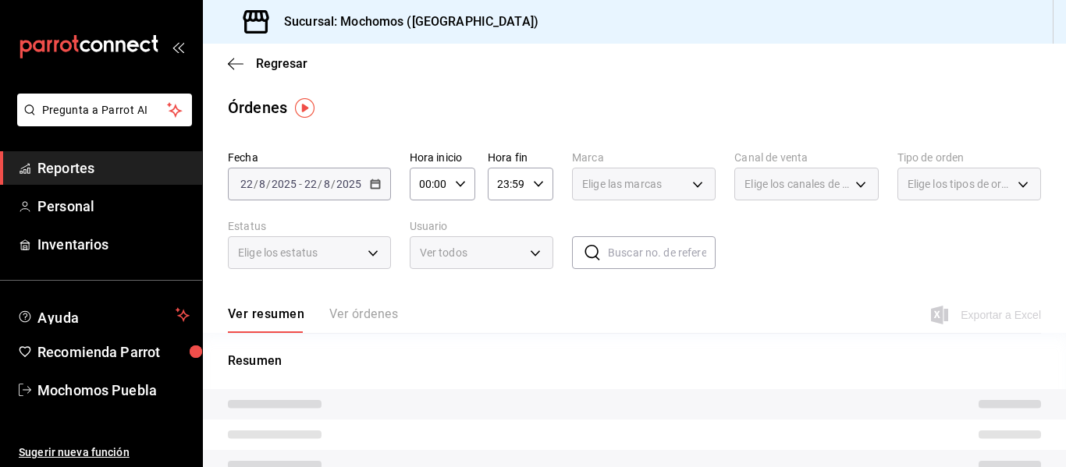
click at [165, 174] on span "Reportes" at bounding box center [113, 168] width 152 height 21
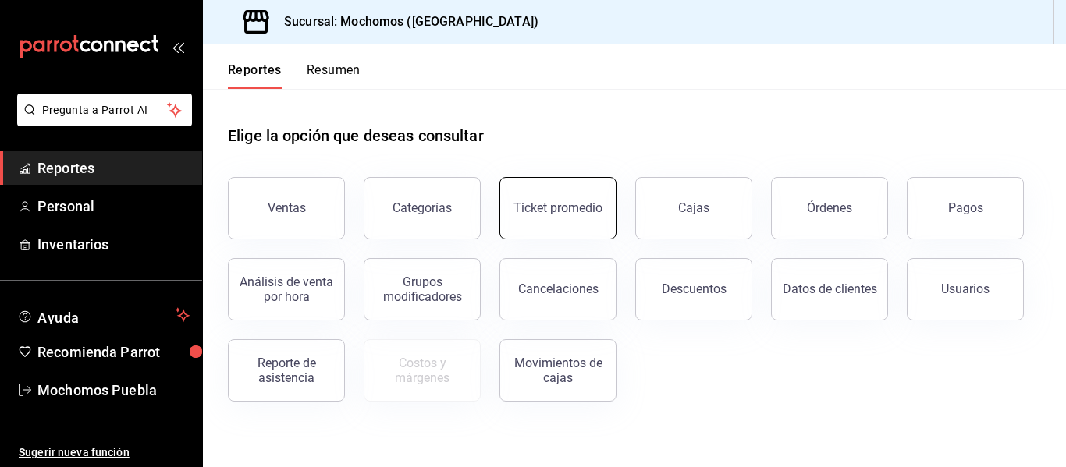
click at [587, 226] on button "Ticket promedio" at bounding box center [557, 208] width 117 height 62
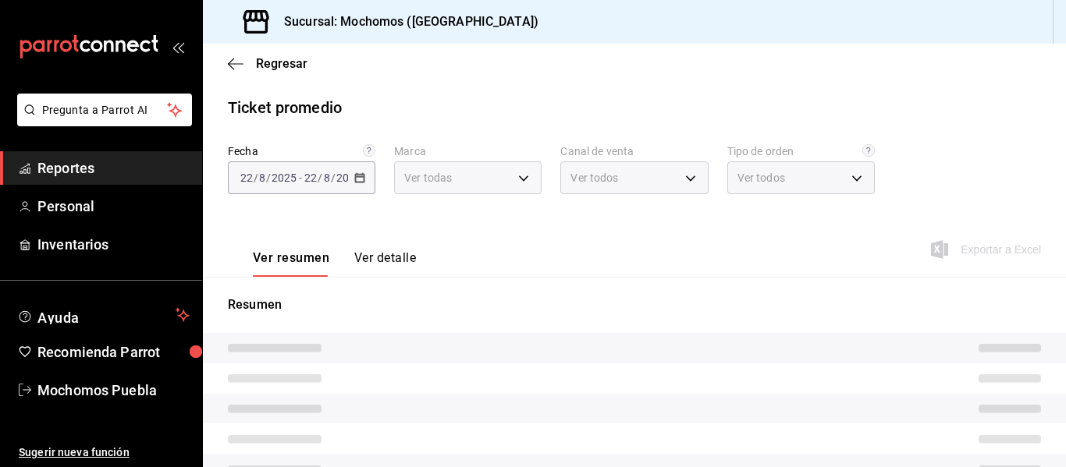
type input "65eb7388-82e4-42fa-8caf-680550c77e6f"
type input "PARROT,UBER_EATS,RAPPI,DIDI_FOOD,ONLINE"
type input "c9e91c43-775f-4cd6-ac16-cfdc9e5fd636,e77b1244-dd56-4ae6-90a6-fad4c81c99f8,EXTER…"
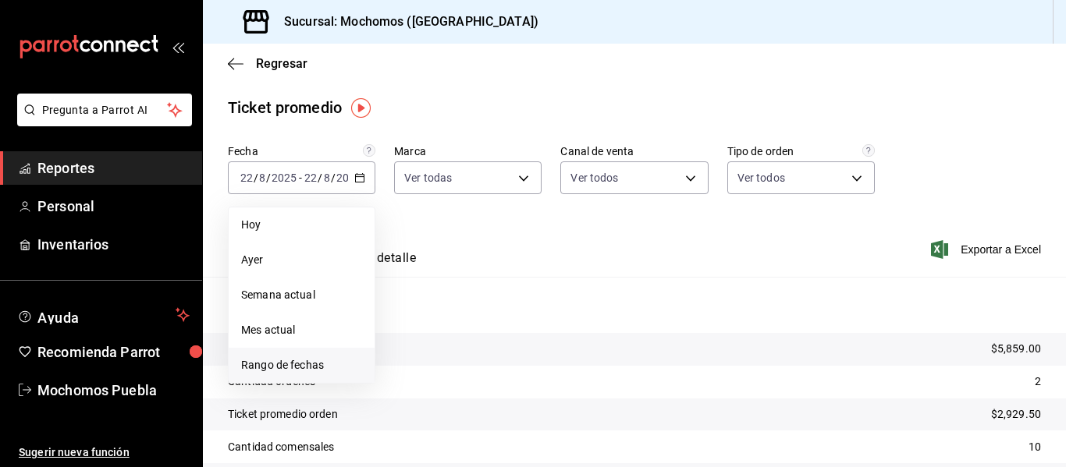
click at [293, 366] on span "Rango de fechas" at bounding box center [301, 365] width 121 height 16
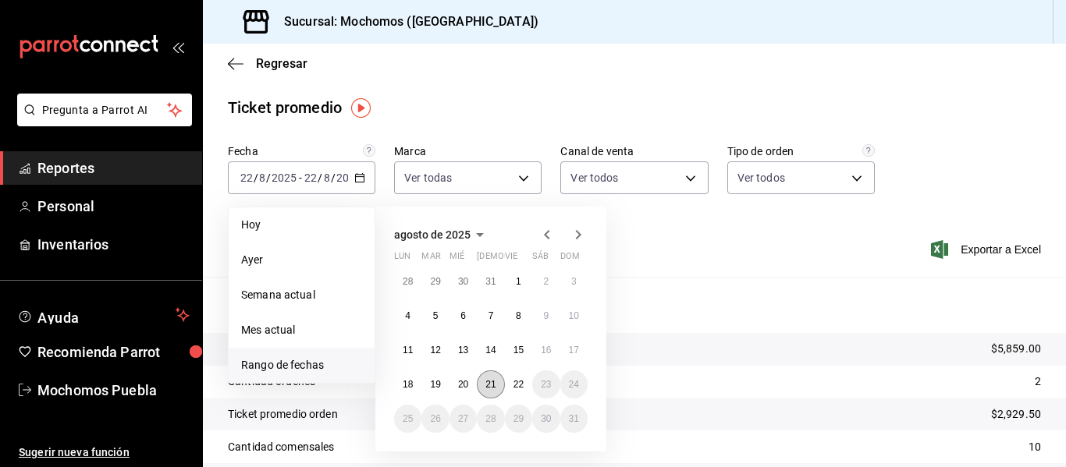
click at [488, 378] on button "21" at bounding box center [490, 385] width 27 height 28
click at [512, 385] on button "22" at bounding box center [518, 385] width 27 height 28
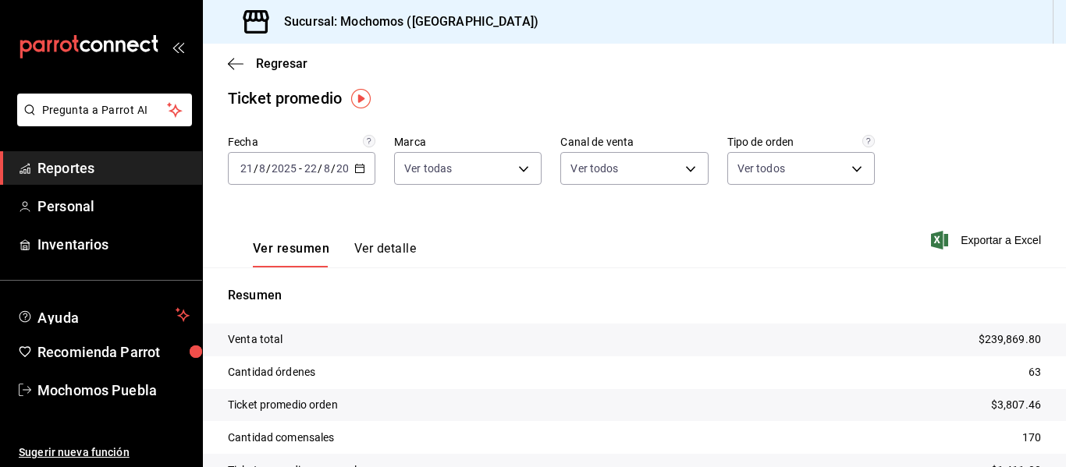
scroll to position [9, 0]
click at [363, 168] on icon "button" at bounding box center [359, 169] width 11 height 11
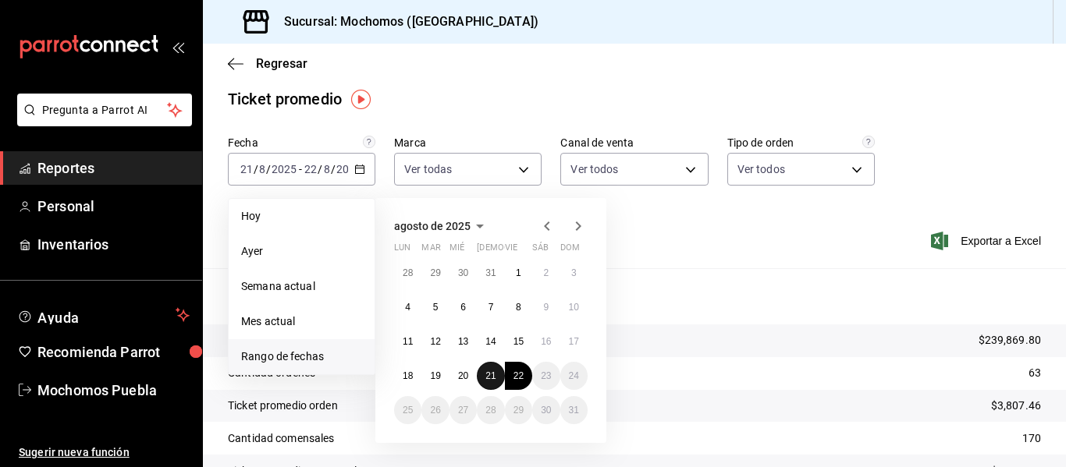
click at [486, 381] on abbr "21" at bounding box center [490, 376] width 10 height 11
click at [515, 381] on abbr "22" at bounding box center [518, 376] width 10 height 11
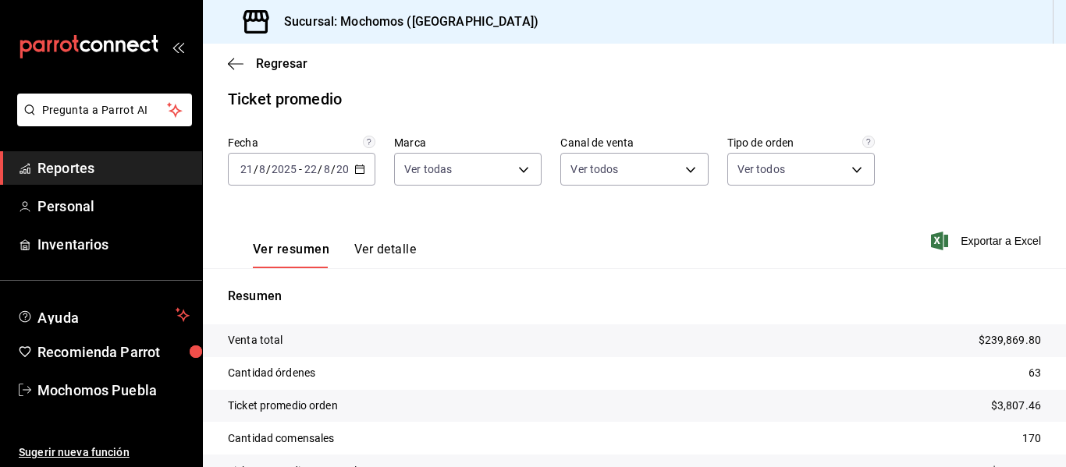
scroll to position [98, 0]
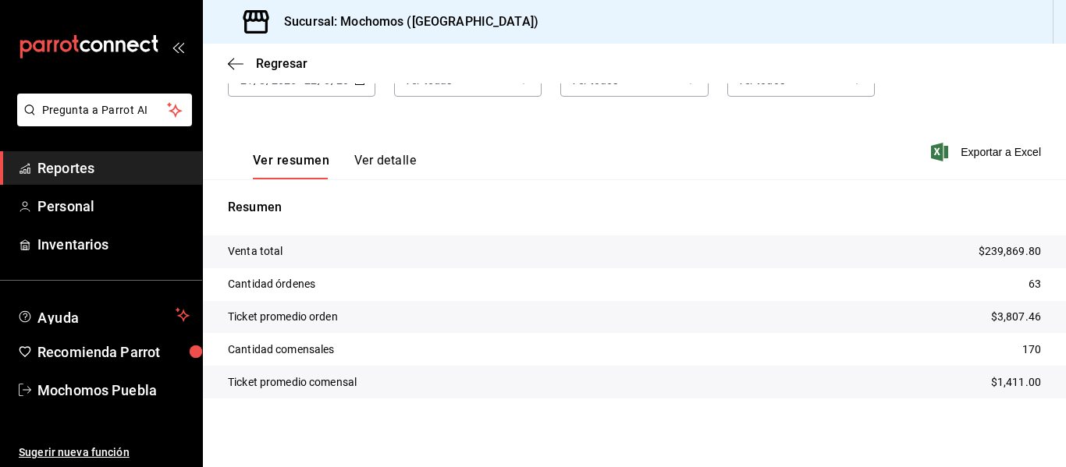
click at [86, 172] on span "Reportes" at bounding box center [113, 168] width 152 height 21
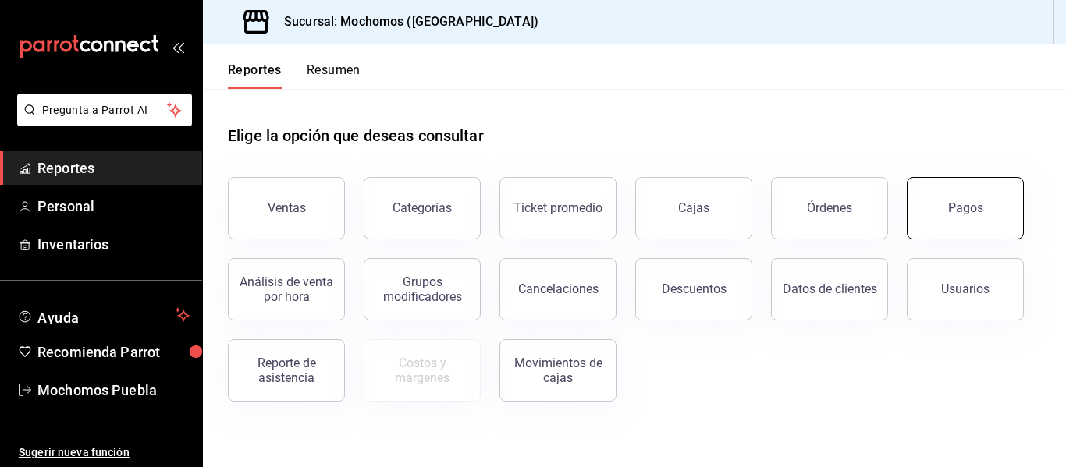
click at [957, 232] on button "Pagos" at bounding box center [964, 208] width 117 height 62
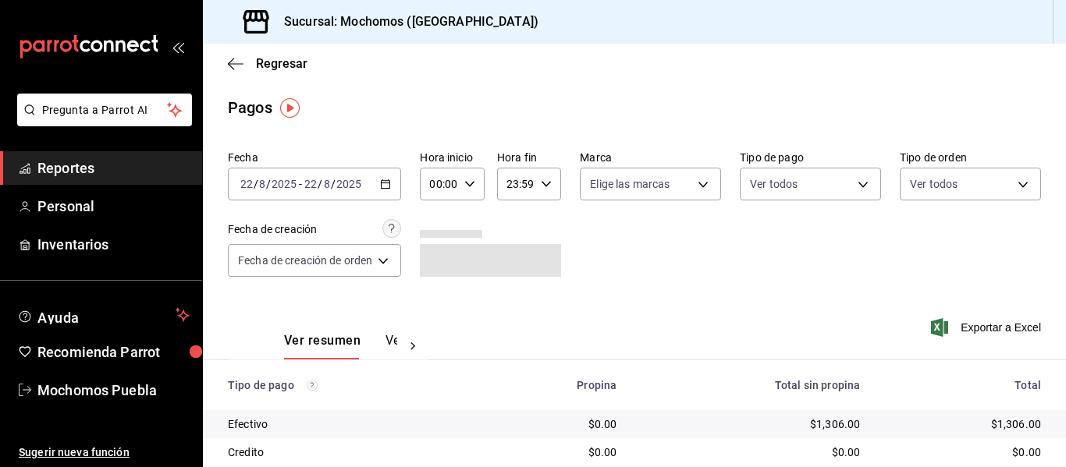
click at [383, 179] on icon "button" at bounding box center [385, 184] width 11 height 11
click at [385, 193] on div "[DATE] [DATE] - [DATE] [DATE]" at bounding box center [314, 184] width 173 height 33
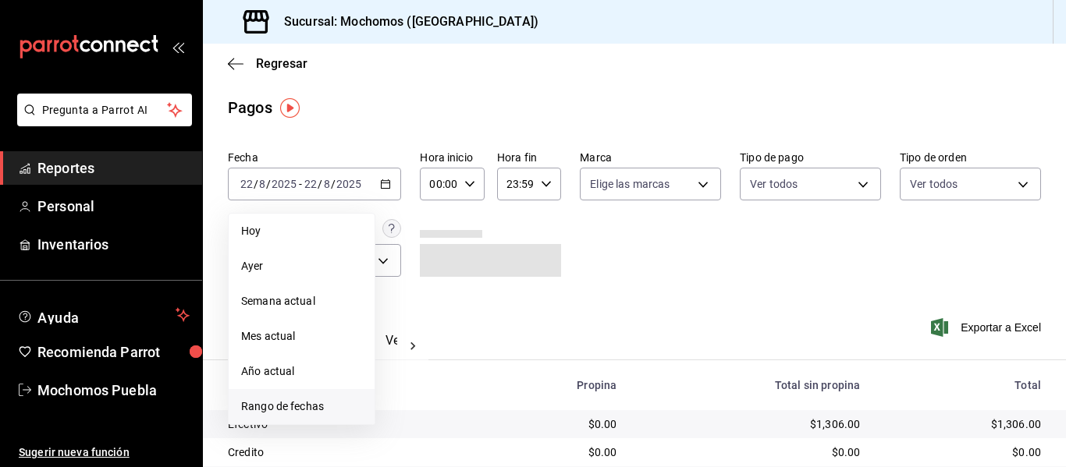
click at [299, 408] on span "Rango de fechas" at bounding box center [301, 407] width 121 height 16
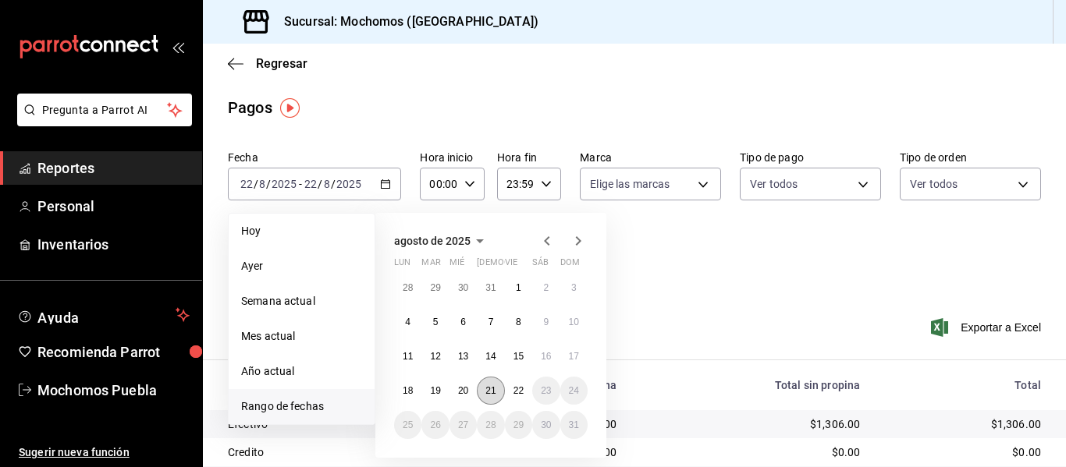
click at [497, 392] on button "21" at bounding box center [490, 391] width 27 height 28
click at [510, 392] on button "22" at bounding box center [518, 391] width 27 height 28
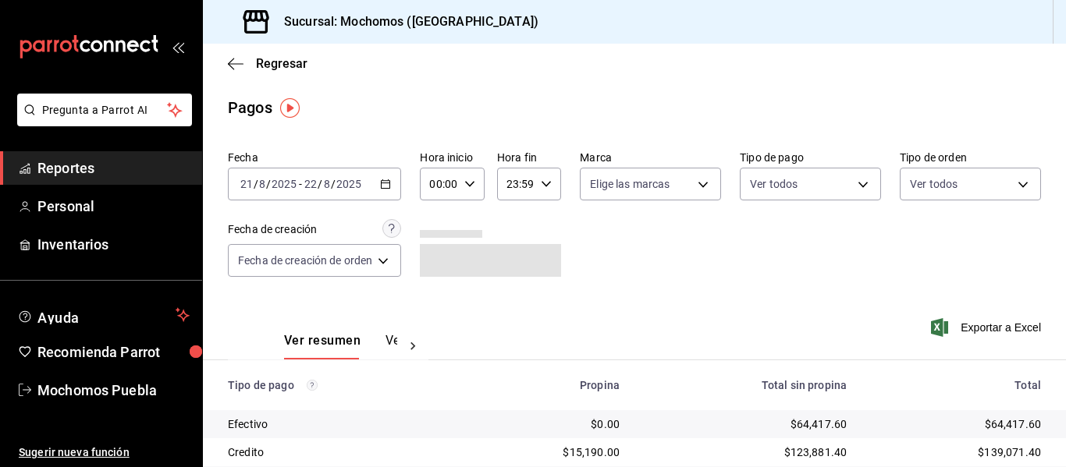
click at [464, 186] on icon "button" at bounding box center [469, 184] width 11 height 11
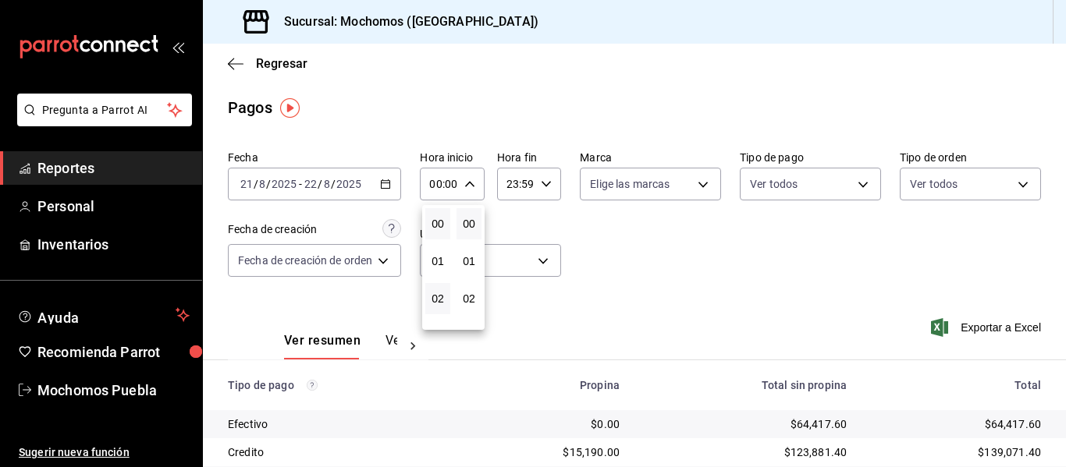
click at [441, 308] on button "02" at bounding box center [437, 298] width 25 height 31
click at [465, 183] on div at bounding box center [533, 233] width 1066 height 467
click at [465, 183] on icon "button" at bounding box center [469, 184] width 11 height 11
click at [444, 293] on button "04" at bounding box center [437, 298] width 25 height 31
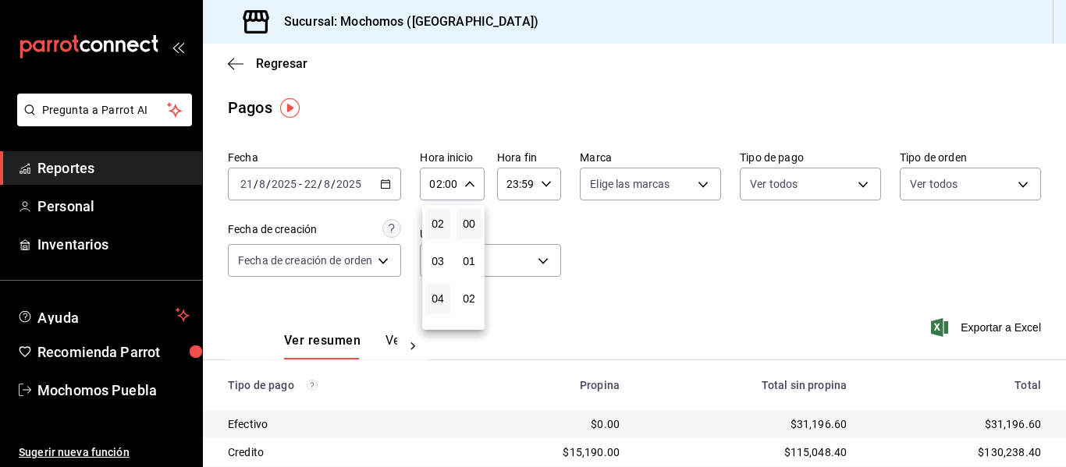
type input "04:00"
click at [546, 176] on div at bounding box center [533, 233] width 1066 height 467
click at [545, 181] on icon "button" at bounding box center [546, 184] width 11 height 11
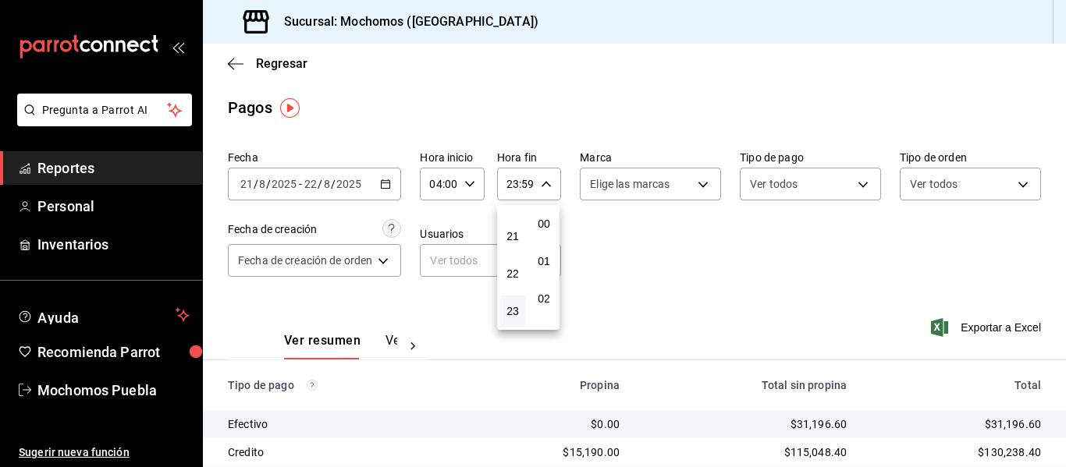
scroll to position [2122, 0]
click at [519, 236] on button "21" at bounding box center [512, 236] width 25 height 31
click at [544, 184] on div at bounding box center [533, 233] width 1066 height 467
click at [544, 184] on icon "button" at bounding box center [546, 184] width 11 height 11
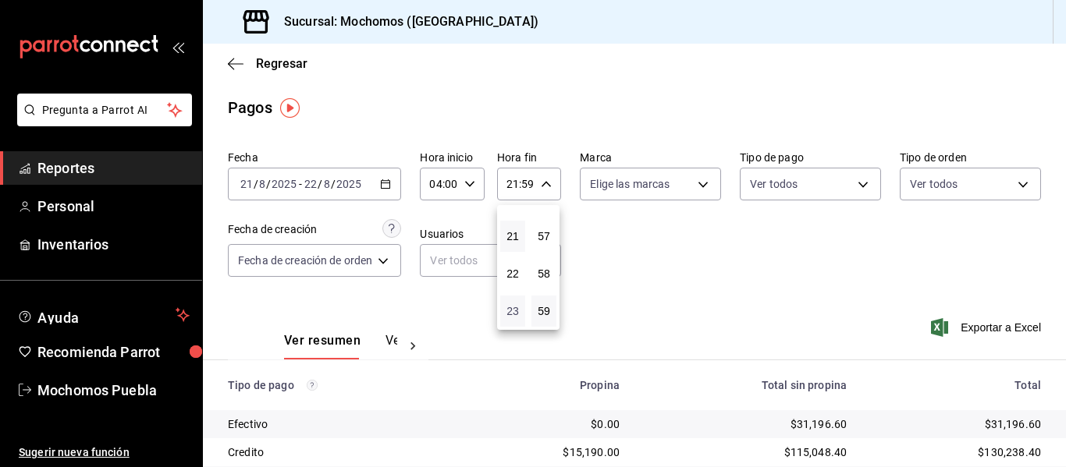
click at [509, 305] on span "23" at bounding box center [512, 311] width 6 height 12
type input "23:59"
click at [547, 185] on div at bounding box center [533, 233] width 1066 height 467
click at [547, 185] on icon "button" at bounding box center [546, 184] width 11 height 11
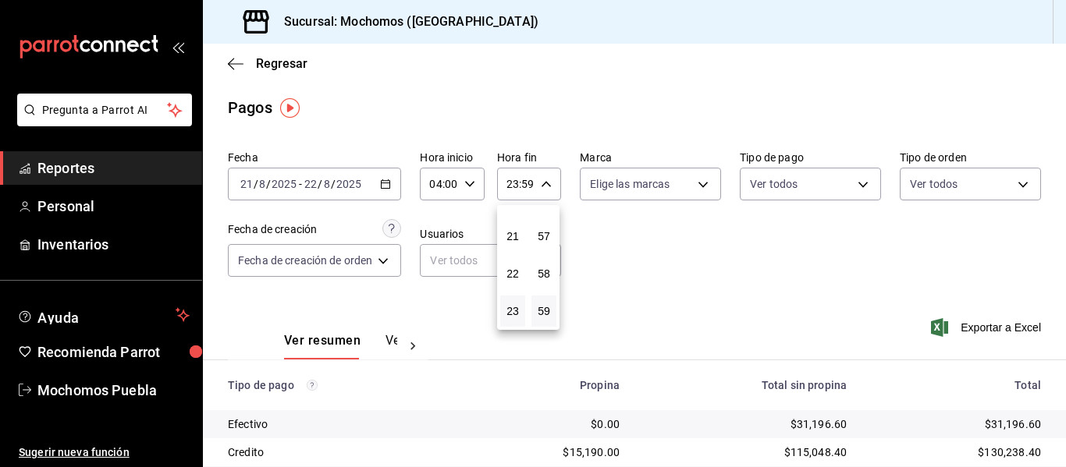
click at [529, 183] on div at bounding box center [533, 233] width 1066 height 467
click at [516, 177] on input "23:59" at bounding box center [515, 183] width 37 height 31
click at [516, 182] on div at bounding box center [533, 233] width 1066 height 467
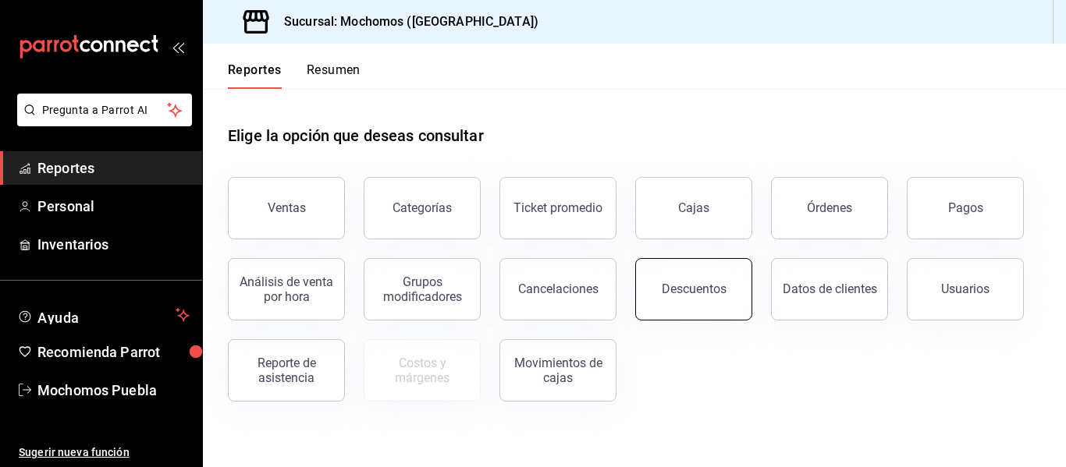
click at [671, 287] on div "Descuentos" at bounding box center [693, 289] width 65 height 15
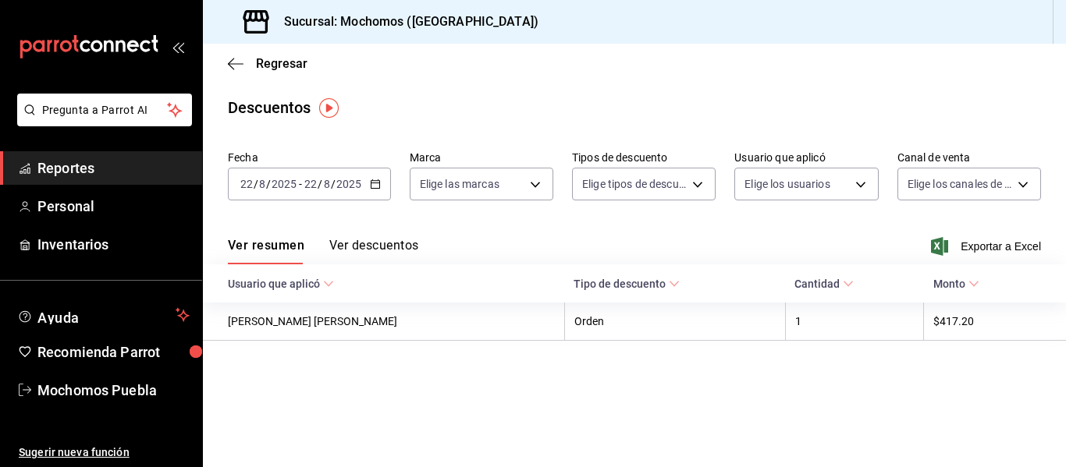
click at [374, 186] on icon "button" at bounding box center [375, 184] width 11 height 11
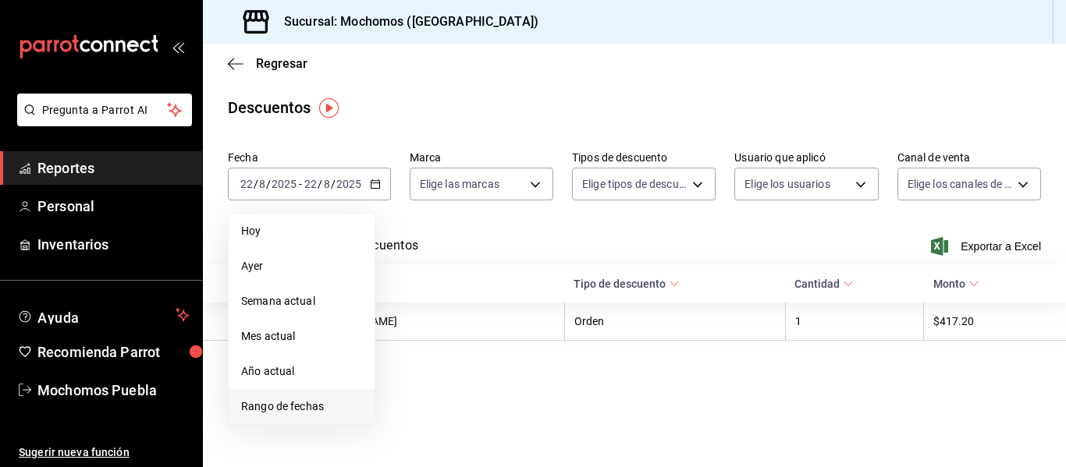
click at [301, 403] on span "Rango de fechas" at bounding box center [301, 407] width 121 height 16
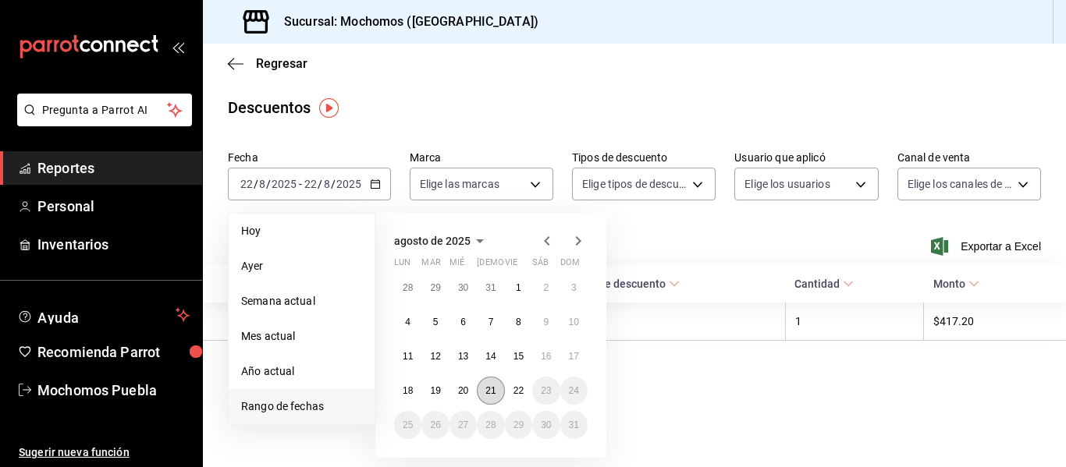
click at [489, 388] on abbr "21" at bounding box center [490, 390] width 10 height 11
click at [505, 392] on button "22" at bounding box center [518, 391] width 27 height 28
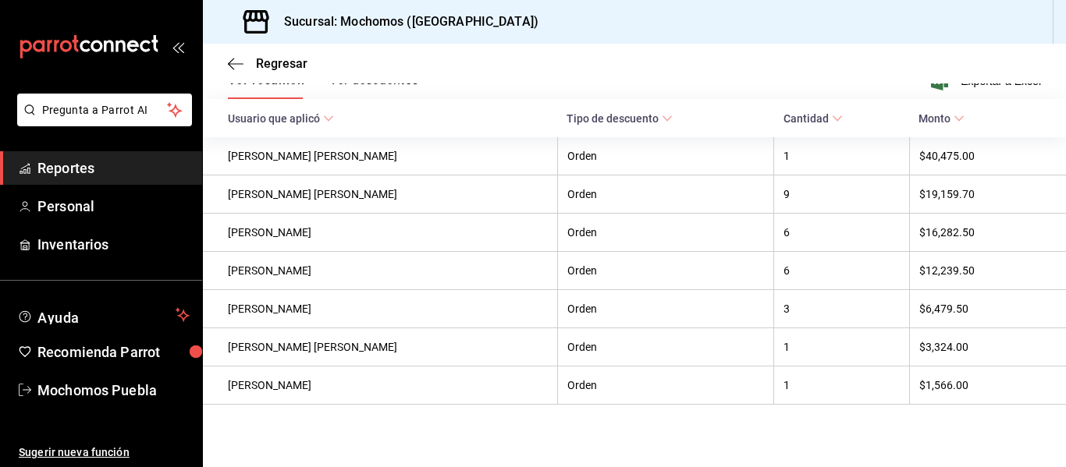
scroll to position [154, 0]
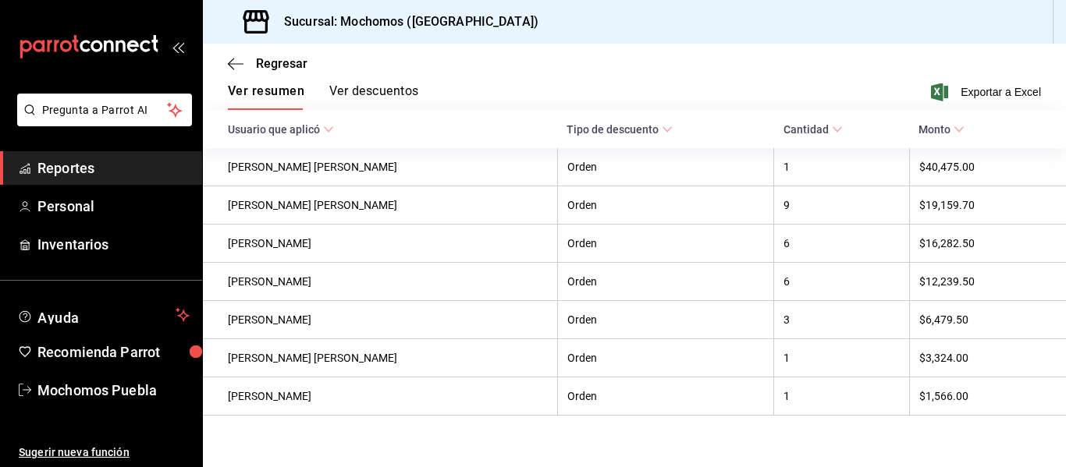
click at [124, 175] on span "Reportes" at bounding box center [113, 168] width 152 height 21
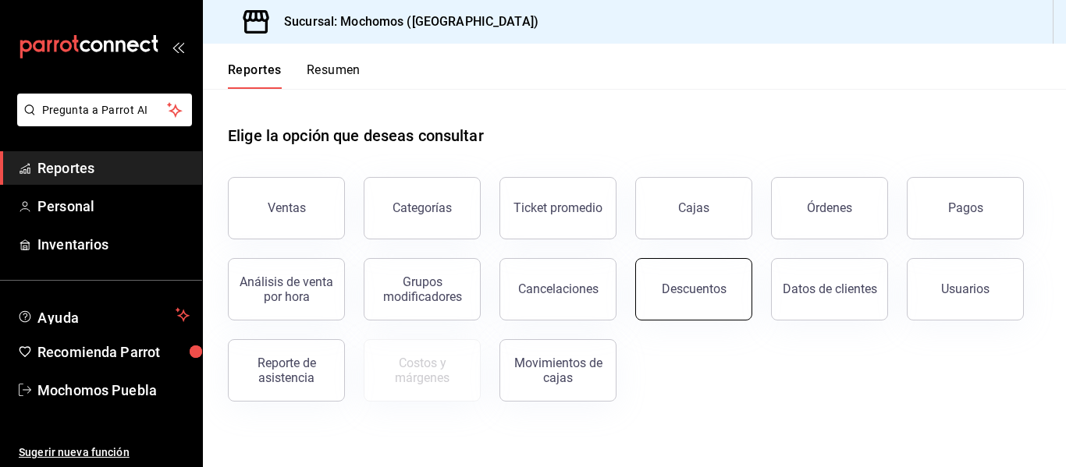
click at [679, 306] on button "Descuentos" at bounding box center [693, 289] width 117 height 62
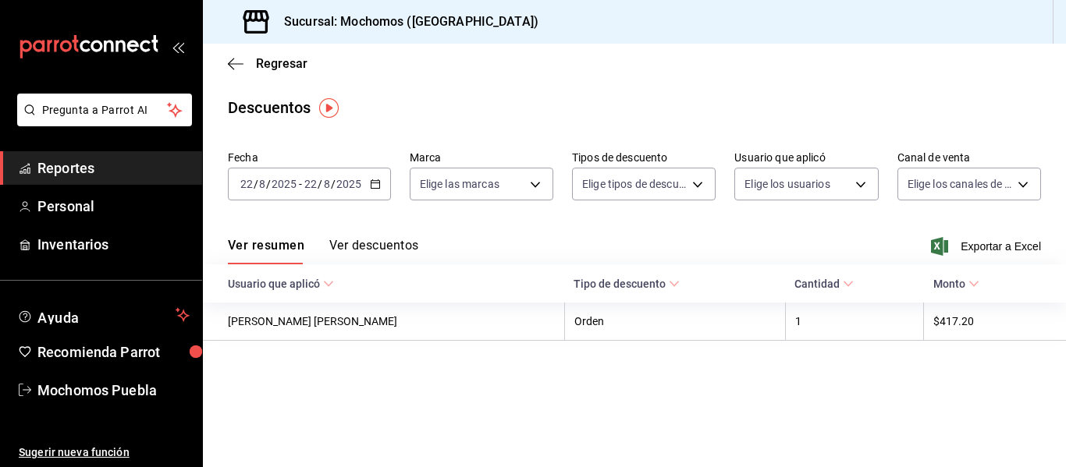
click at [370, 179] on icon "button" at bounding box center [375, 184] width 11 height 11
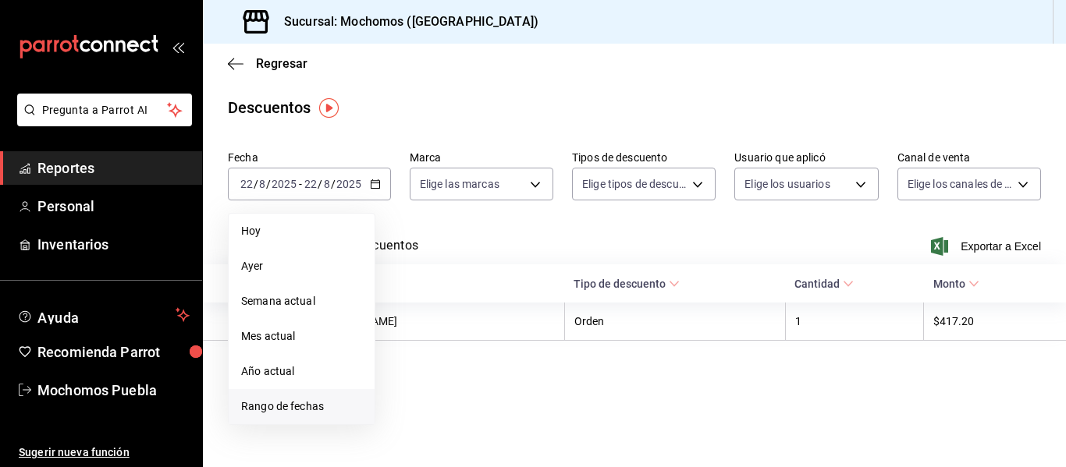
click at [278, 406] on span "Rango de fechas" at bounding box center [301, 407] width 121 height 16
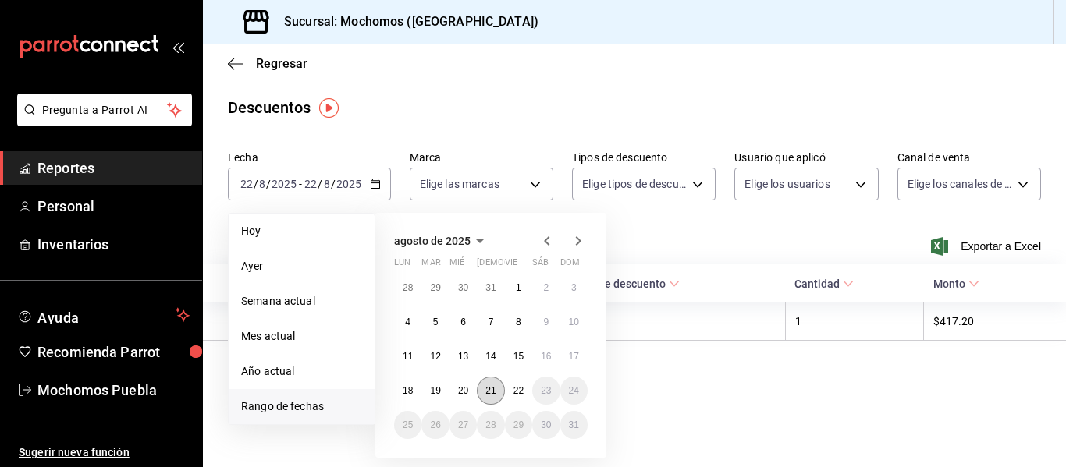
click at [485, 390] on abbr "21" at bounding box center [490, 390] width 10 height 11
click at [516, 390] on abbr "22" at bounding box center [518, 390] width 10 height 11
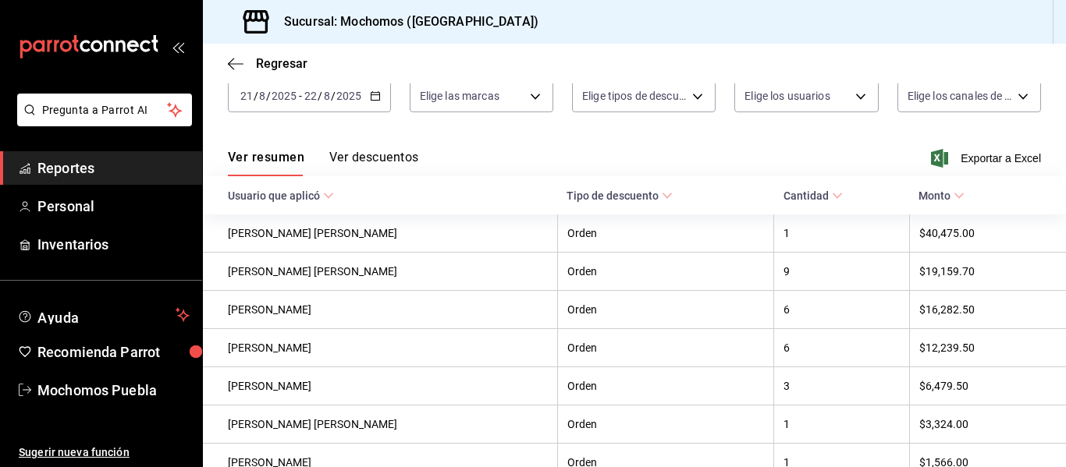
scroll to position [77, 0]
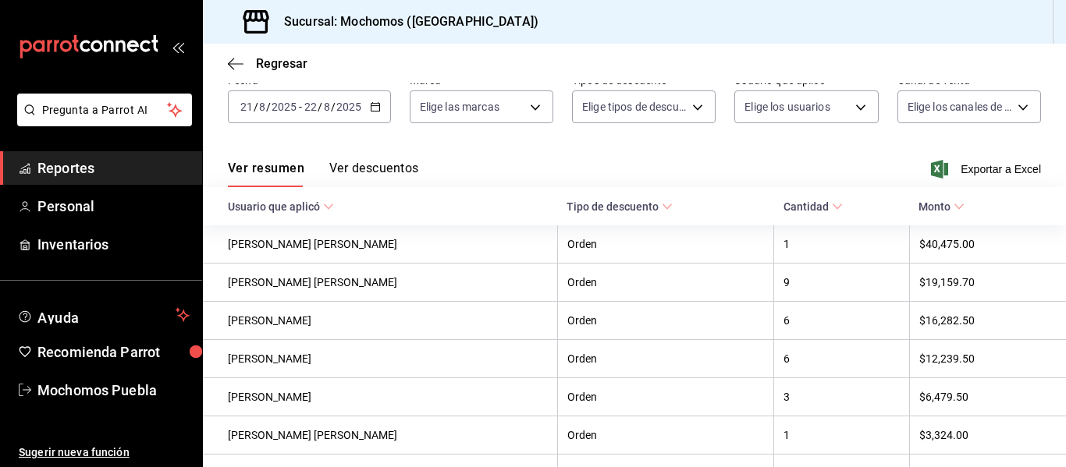
click at [403, 174] on button "Ver descuentos" at bounding box center [373, 174] width 89 height 27
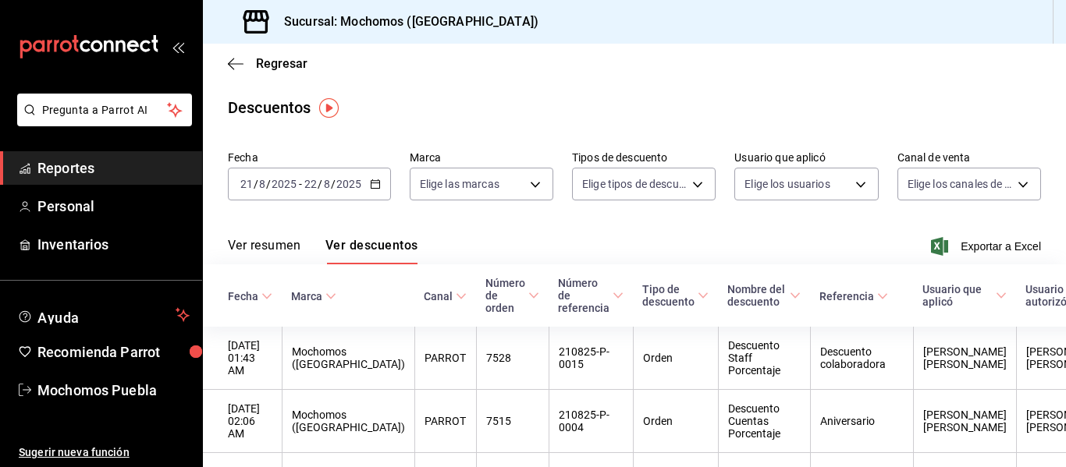
click at [112, 165] on span "Reportes" at bounding box center [113, 168] width 152 height 21
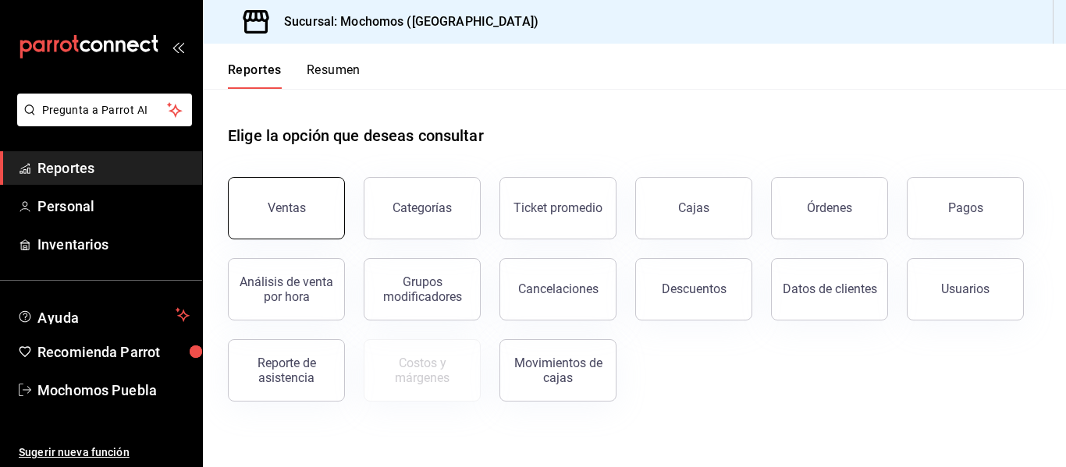
click at [335, 204] on button "Ventas" at bounding box center [286, 208] width 117 height 62
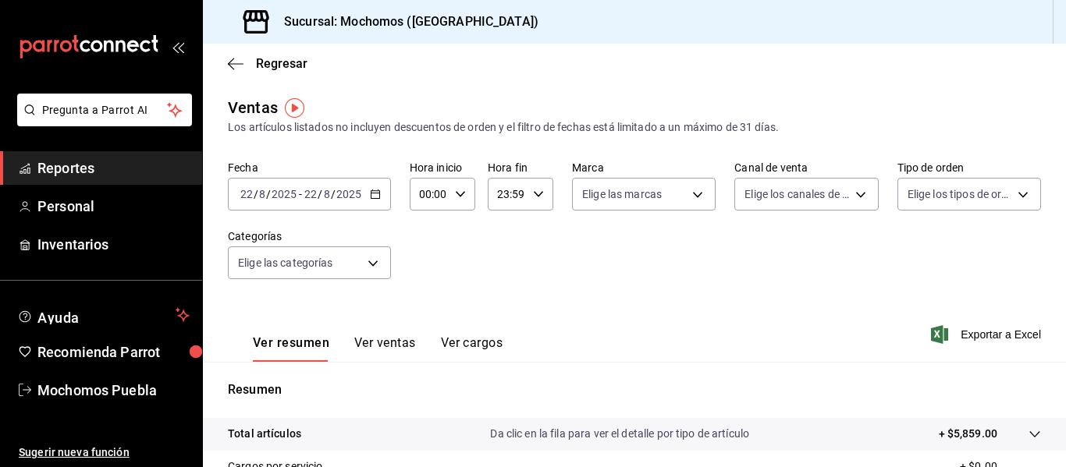
click at [370, 193] on icon "button" at bounding box center [375, 194] width 11 height 11
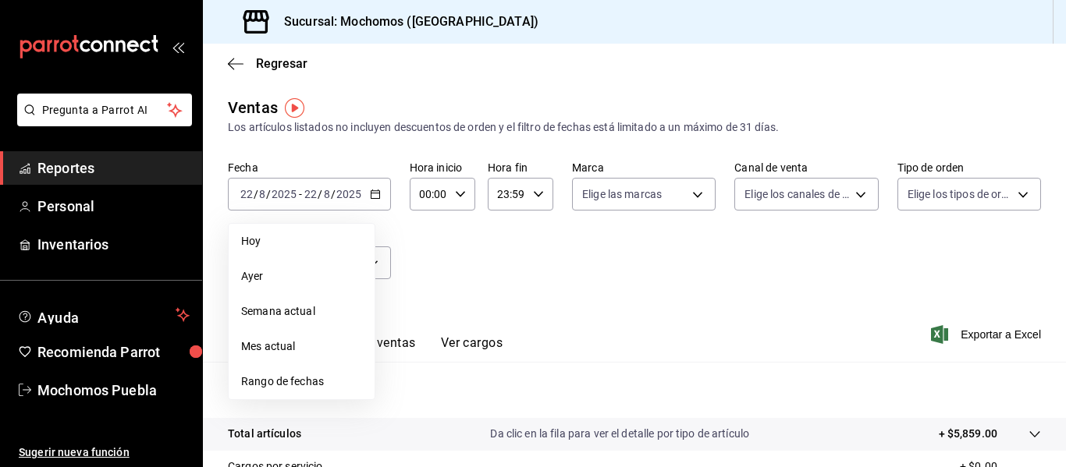
click at [289, 385] on span "Rango de fechas" at bounding box center [301, 382] width 121 height 16
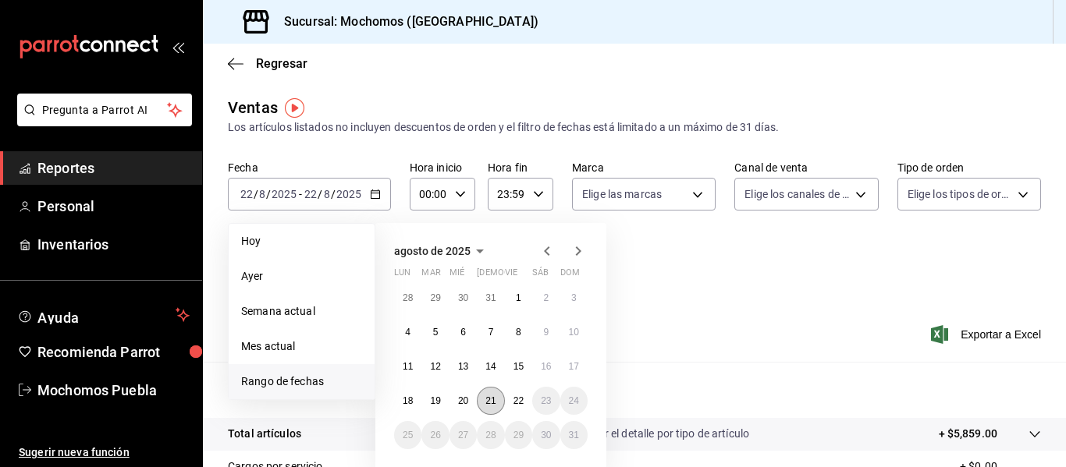
click at [491, 398] on abbr "21" at bounding box center [490, 400] width 10 height 11
click at [516, 402] on abbr "22" at bounding box center [518, 400] width 10 height 11
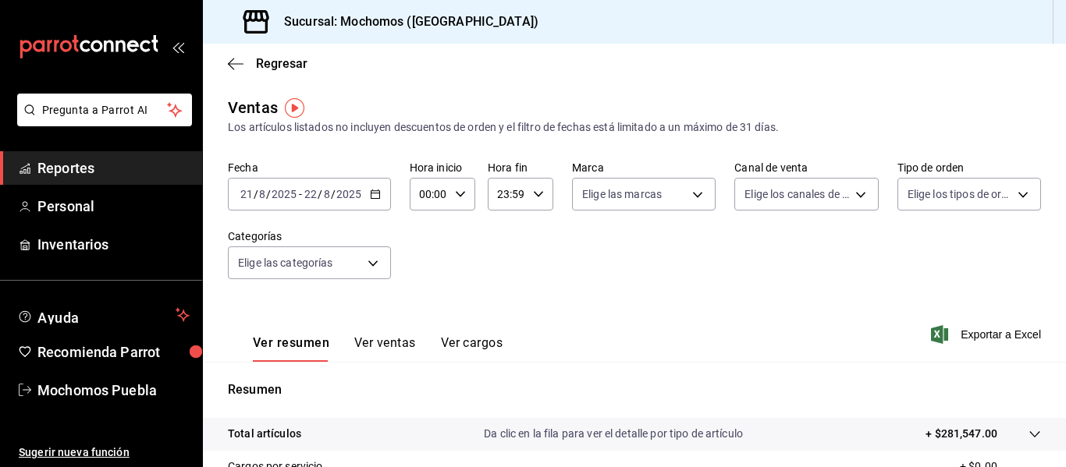
click at [459, 180] on div "00:00 Hora inicio" at bounding box center [443, 194] width 66 height 33
click at [422, 307] on span "02" at bounding box center [424, 309] width 7 height 12
click at [459, 191] on div at bounding box center [533, 233] width 1066 height 467
click at [459, 191] on icon "button" at bounding box center [460, 194] width 11 height 11
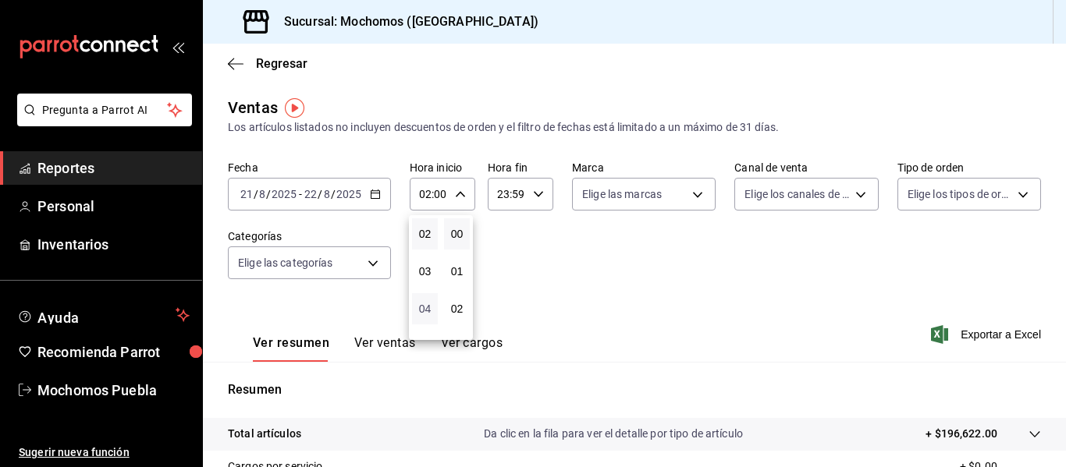
click at [424, 310] on span "04" at bounding box center [424, 309] width 7 height 12
type input "04:00"
click at [534, 193] on div at bounding box center [533, 233] width 1066 height 467
click at [534, 193] on icon "button" at bounding box center [538, 194] width 11 height 11
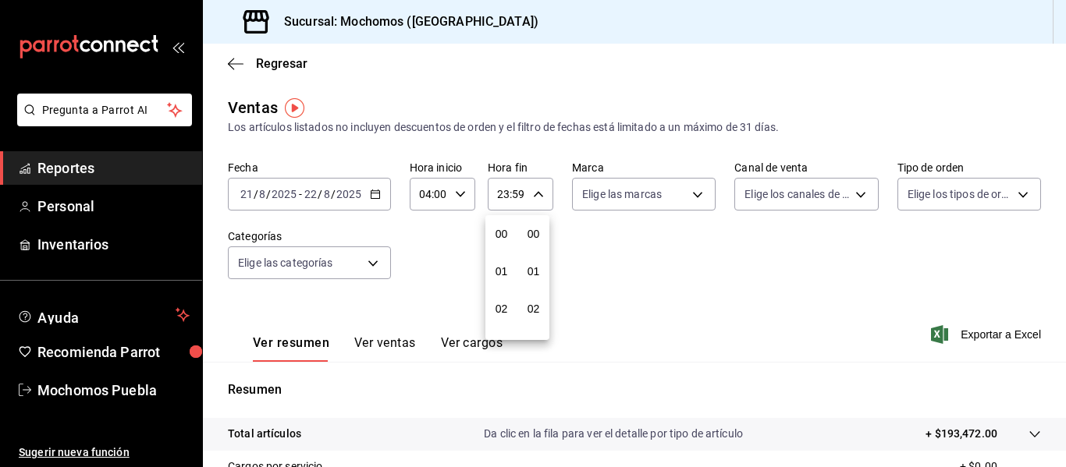
scroll to position [2122, 0]
click at [505, 191] on div at bounding box center [533, 233] width 1066 height 467
click at [505, 191] on input "23:59" at bounding box center [507, 194] width 39 height 31
click at [505, 191] on div at bounding box center [533, 233] width 1066 height 467
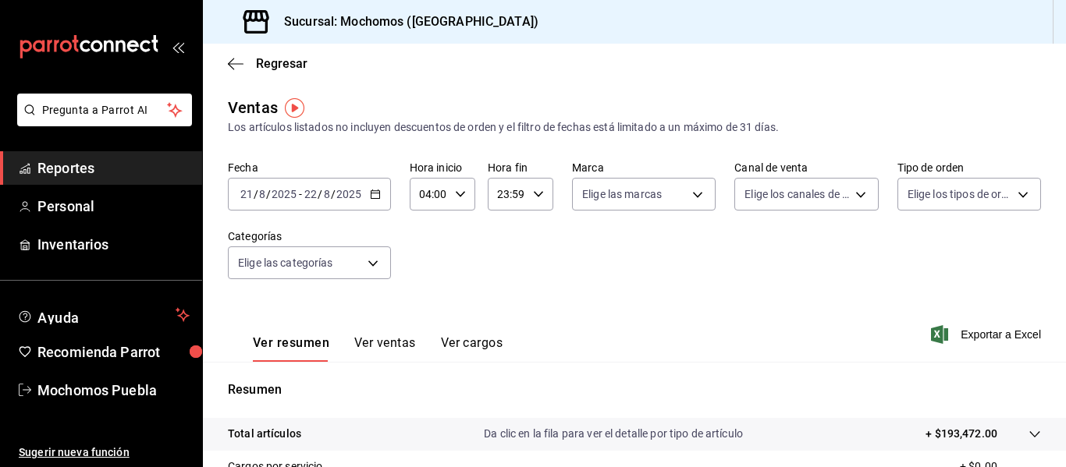
click at [505, 191] on input "23:59" at bounding box center [507, 194] width 39 height 31
click at [505, 191] on div at bounding box center [533, 233] width 1066 height 467
click at [505, 191] on input "23:59" at bounding box center [507, 194] width 39 height 31
click at [502, 196] on div at bounding box center [533, 233] width 1066 height 467
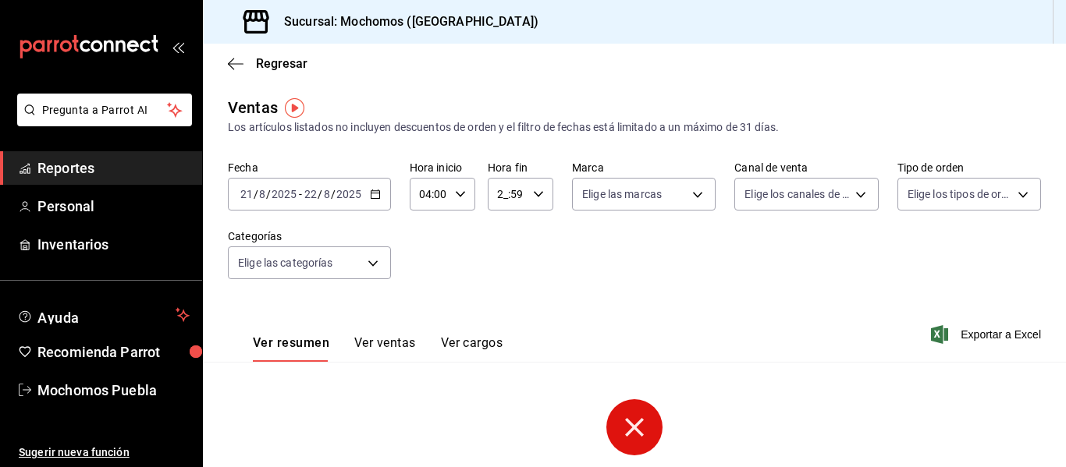
click at [503, 196] on input "2_:59" at bounding box center [507, 194] width 39 height 31
click at [503, 302] on button "02" at bounding box center [501, 308] width 26 height 31
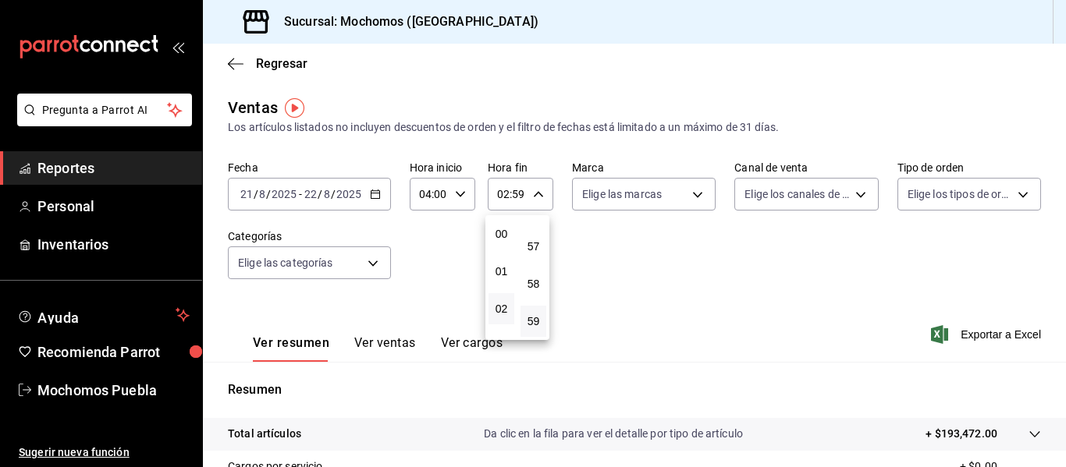
click at [539, 195] on div at bounding box center [533, 233] width 1066 height 467
click at [539, 195] on icon "button" at bounding box center [538, 194] width 11 height 11
click at [502, 273] on span "03" at bounding box center [501, 271] width 7 height 12
type input "03:59"
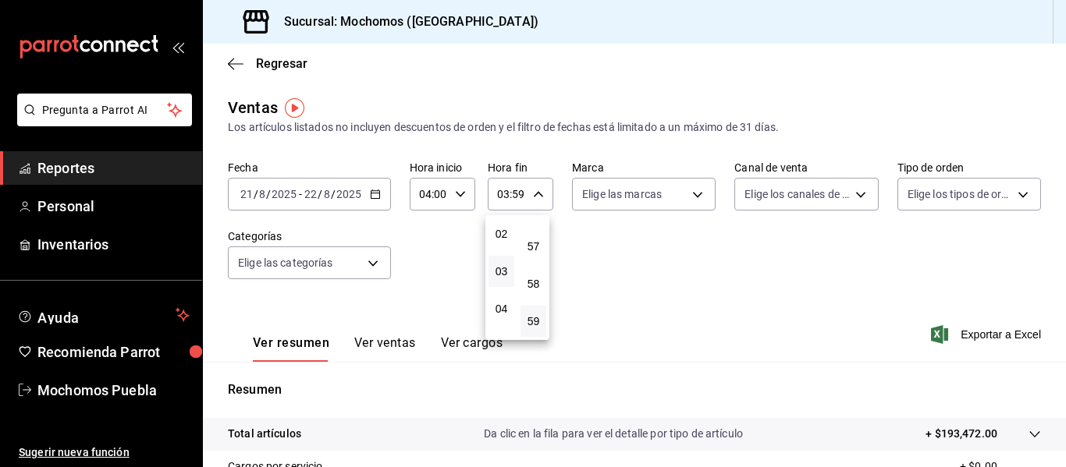
click at [613, 282] on div at bounding box center [533, 233] width 1066 height 467
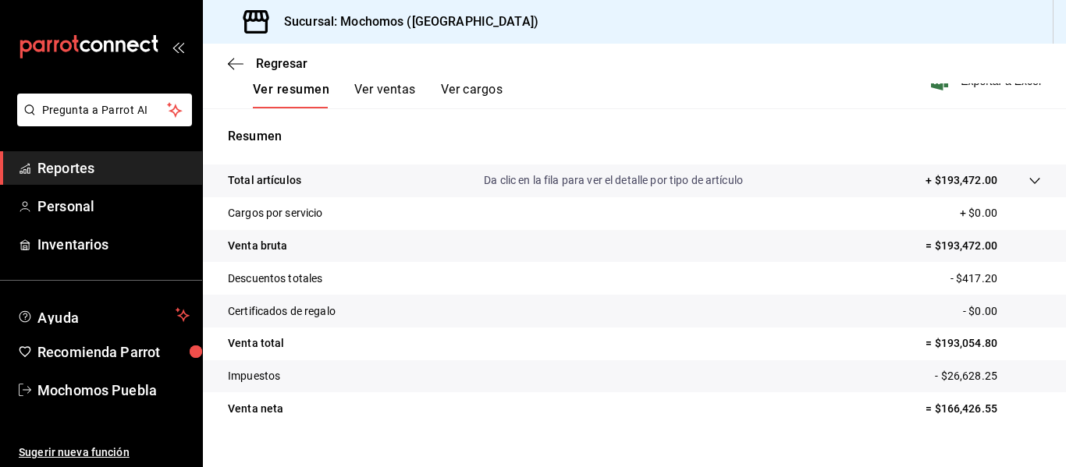
scroll to position [280, 0]
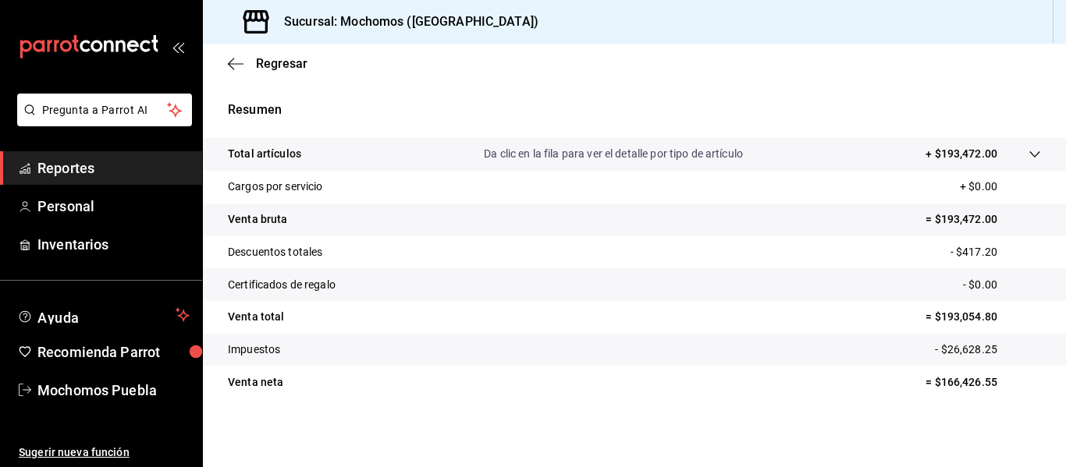
click at [59, 166] on span "Reportes" at bounding box center [113, 168] width 152 height 21
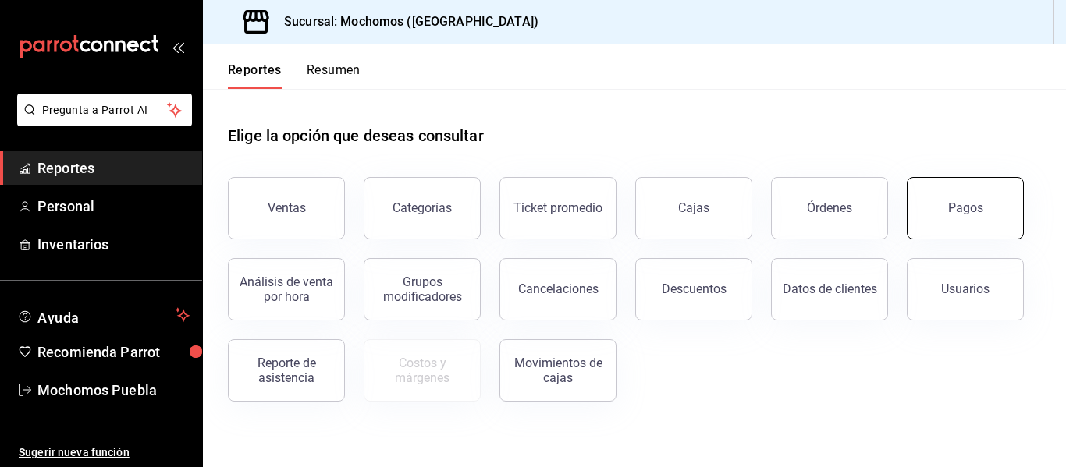
click at [943, 215] on button "Pagos" at bounding box center [964, 208] width 117 height 62
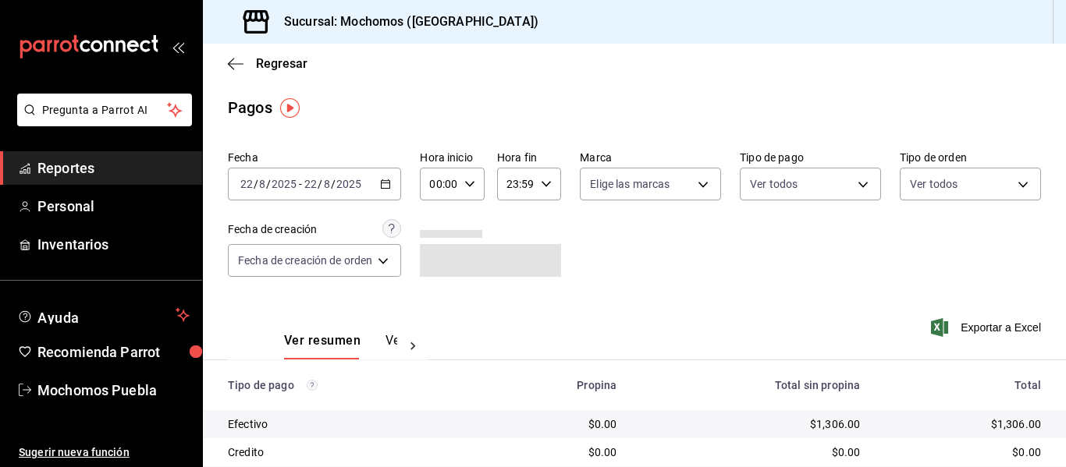
click at [381, 183] on div "[DATE] [DATE] - [DATE] [DATE]" at bounding box center [314, 184] width 173 height 33
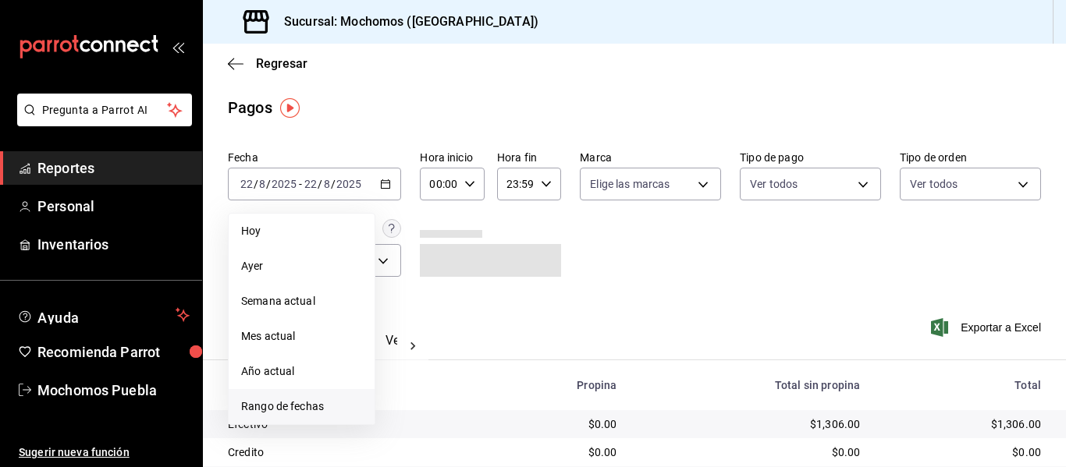
click at [315, 400] on span "Rango de fechas" at bounding box center [301, 407] width 121 height 16
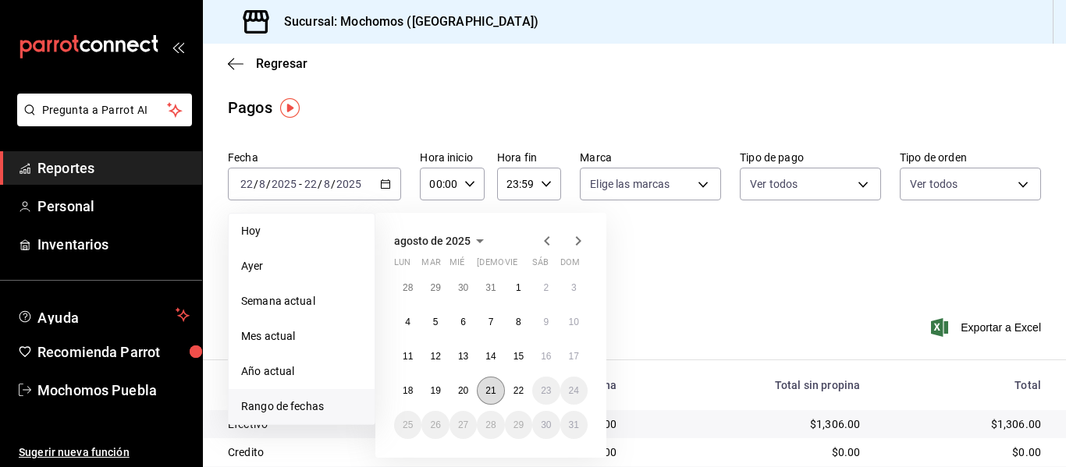
click at [500, 391] on button "21" at bounding box center [490, 391] width 27 height 28
click at [520, 393] on abbr "22" at bounding box center [518, 390] width 10 height 11
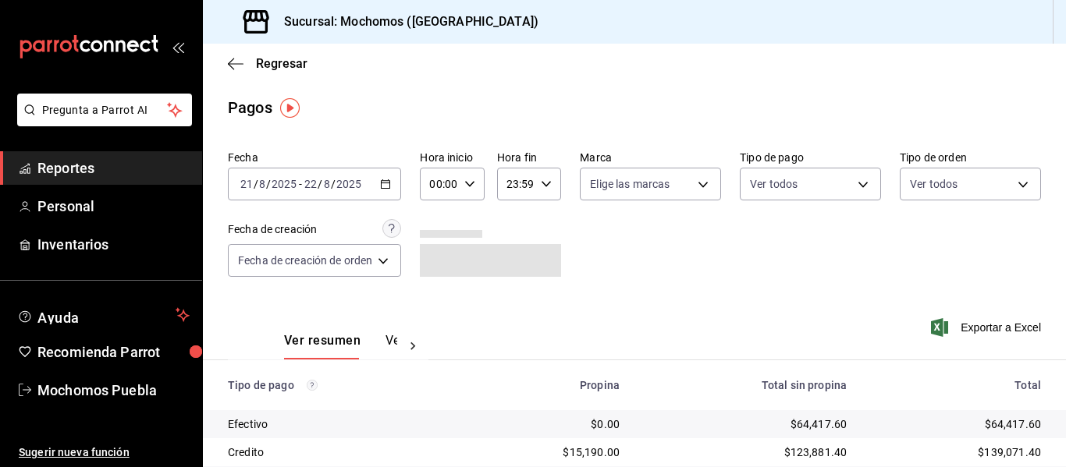
click at [472, 184] on \(Stroke\) "button" at bounding box center [469, 183] width 9 height 5
click at [441, 302] on span "02" at bounding box center [437, 299] width 6 height 12
type input "02:00"
click at [542, 184] on div at bounding box center [533, 233] width 1066 height 467
click at [542, 184] on \(Stroke\) "button" at bounding box center [545, 183] width 9 height 5
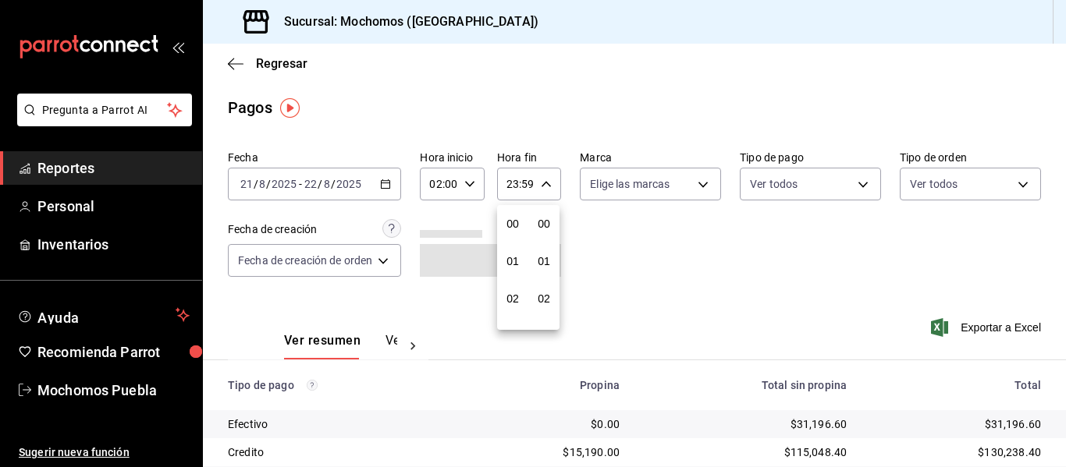
scroll to position [2122, 0]
click at [515, 183] on div at bounding box center [533, 233] width 1066 height 467
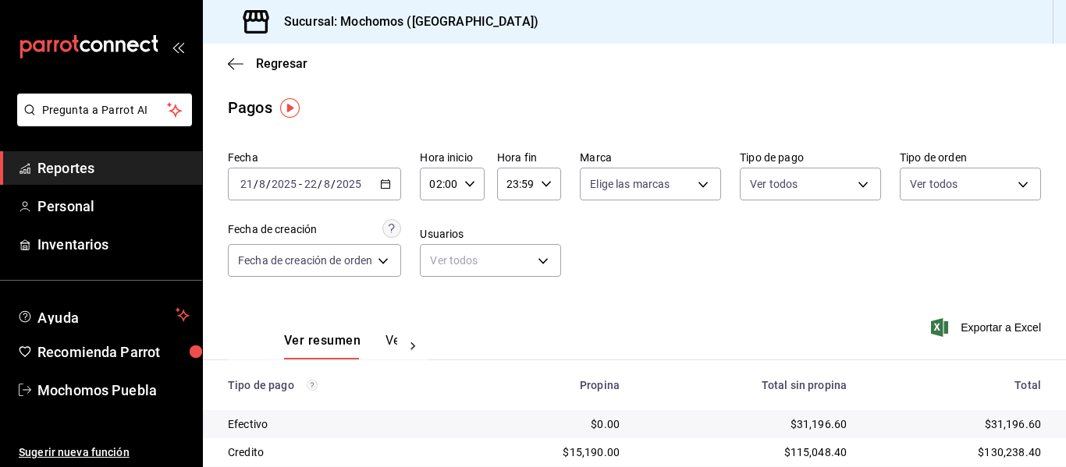
click at [518, 185] on input "23:59" at bounding box center [515, 183] width 37 height 31
click at [518, 185] on div at bounding box center [533, 233] width 1066 height 467
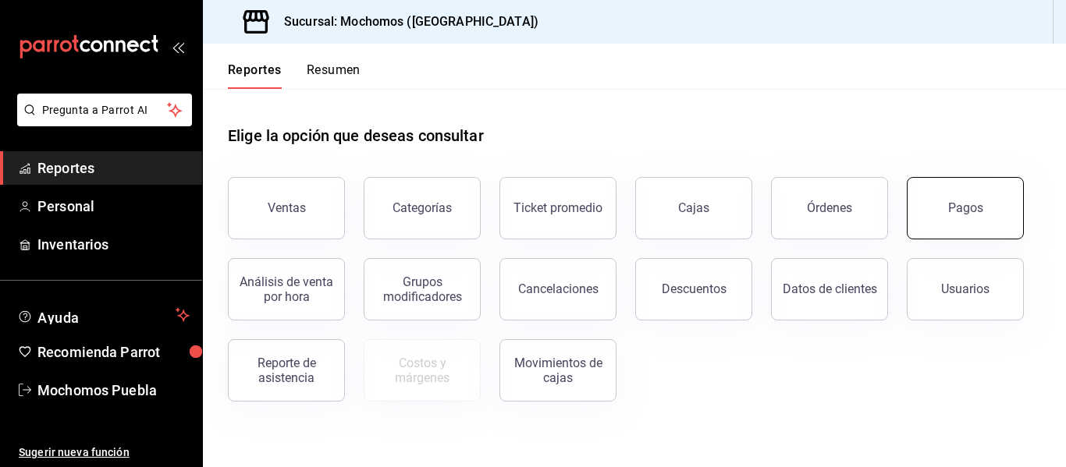
click at [922, 222] on button "Pagos" at bounding box center [964, 208] width 117 height 62
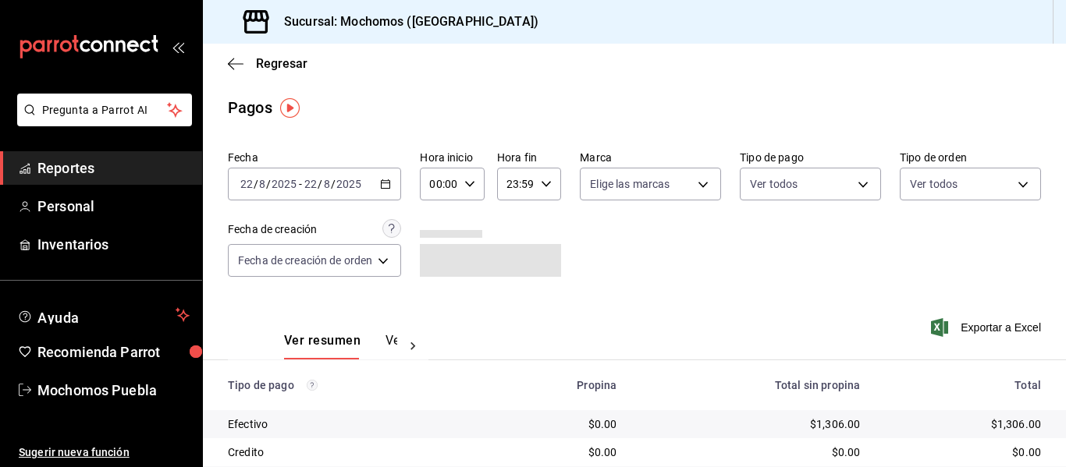
click at [467, 183] on icon "button" at bounding box center [469, 184] width 11 height 11
click at [437, 302] on span "02" at bounding box center [437, 299] width 6 height 12
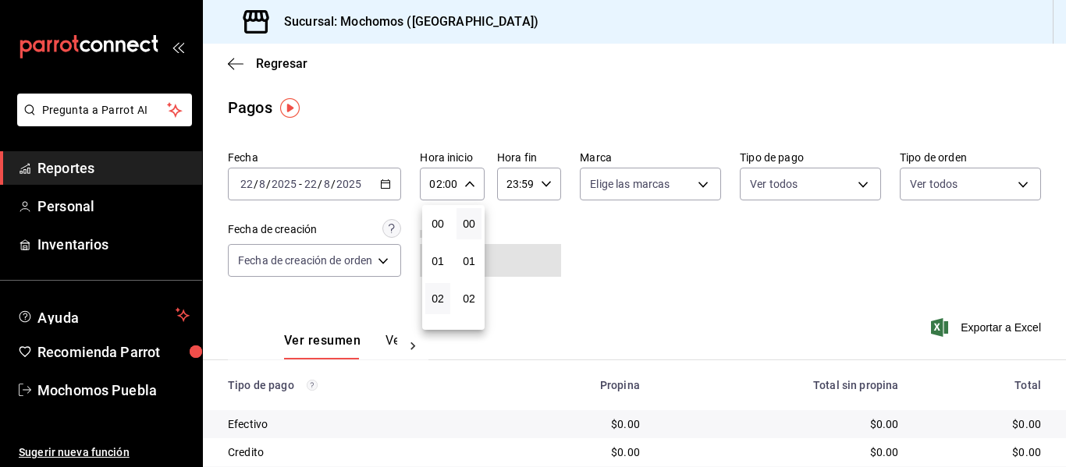
click at [543, 185] on div at bounding box center [533, 233] width 1066 height 467
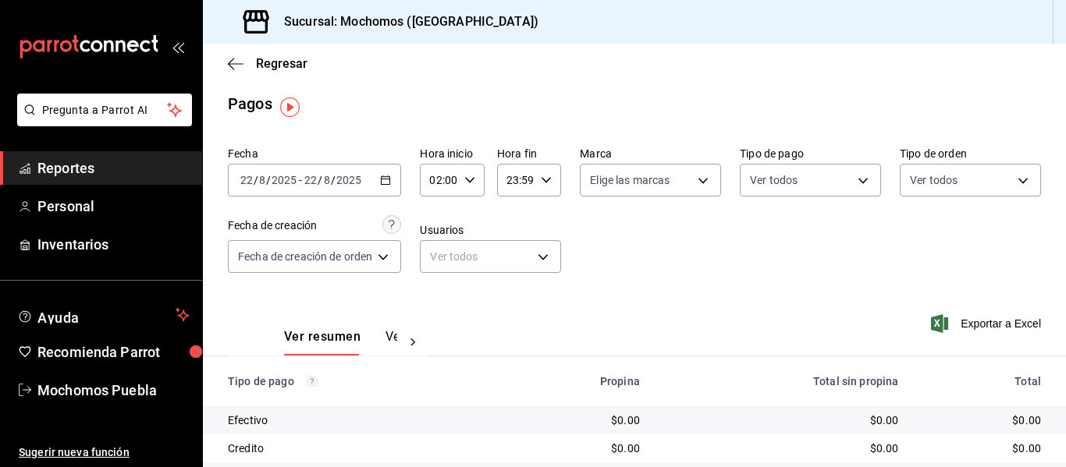
scroll to position [1, 0]
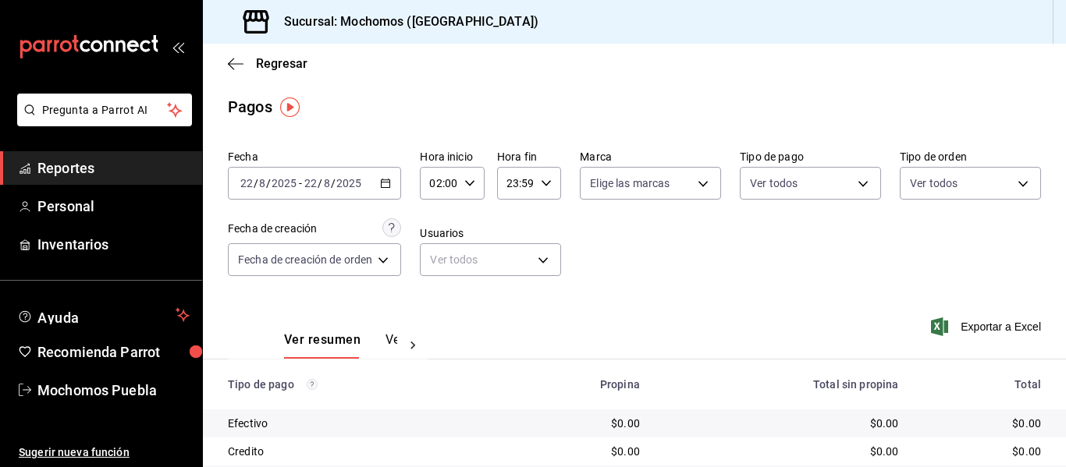
click at [385, 183] on icon "button" at bounding box center [385, 183] width 11 height 11
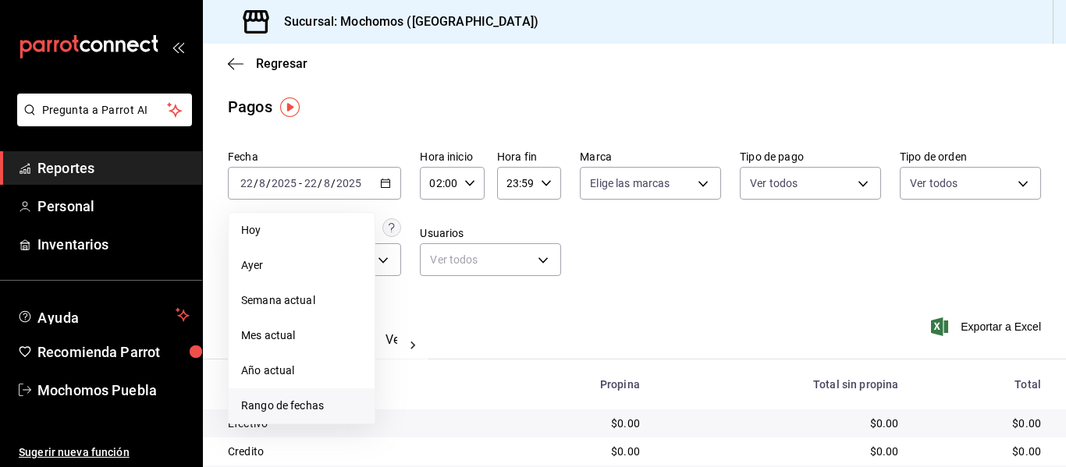
click at [289, 408] on span "Rango de fechas" at bounding box center [301, 406] width 121 height 16
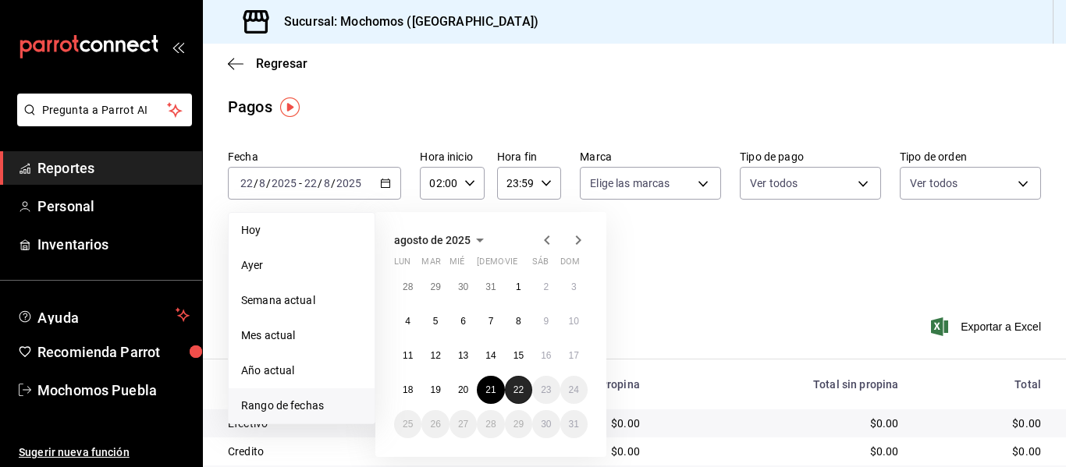
click at [526, 389] on button "22" at bounding box center [518, 390] width 27 height 28
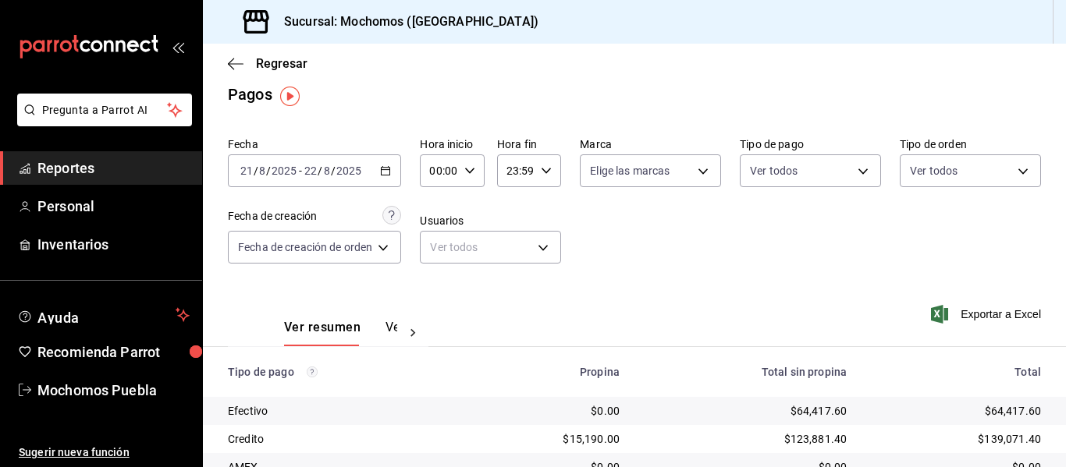
scroll to position [12, 0]
click at [472, 166] on div "00:00 Hora inicio" at bounding box center [452, 172] width 64 height 33
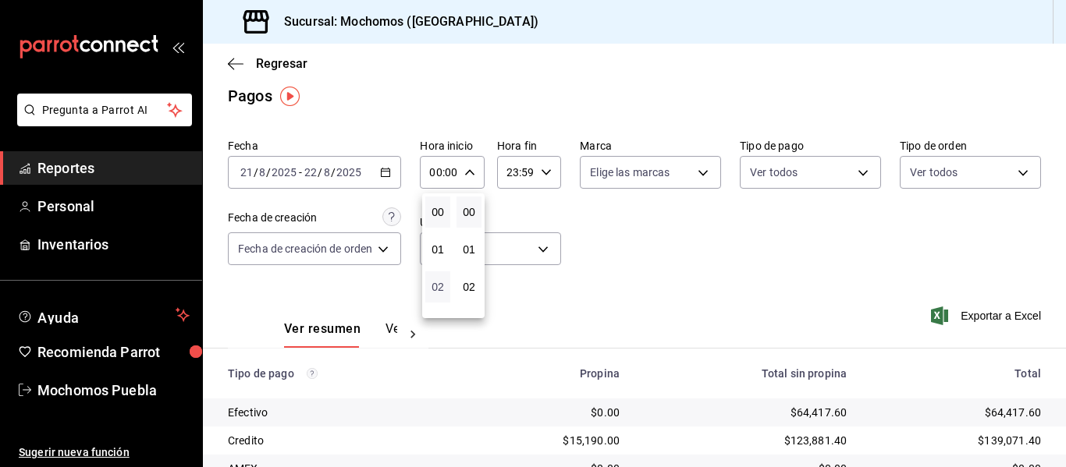
click at [441, 281] on span "02" at bounding box center [437, 287] width 6 height 12
type input "02:00"
click at [547, 171] on div at bounding box center [533, 233] width 1066 height 467
click at [547, 171] on icon "button" at bounding box center [546, 172] width 11 height 11
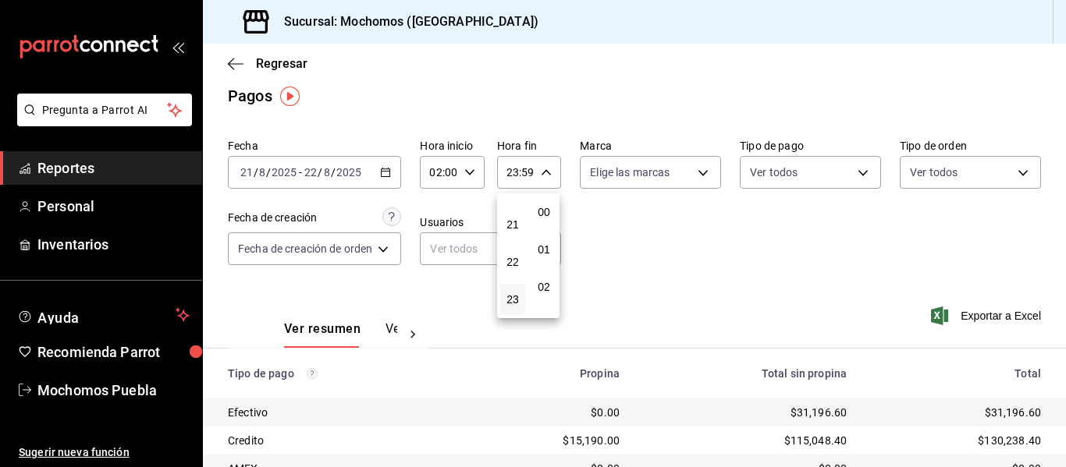
scroll to position [2122, 0]
click at [547, 171] on div at bounding box center [533, 233] width 1066 height 467
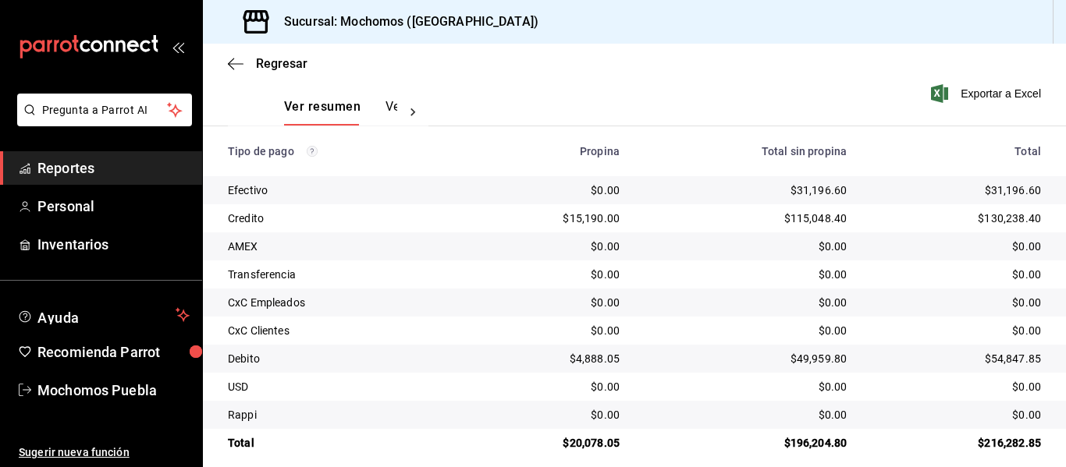
scroll to position [250, 0]
